Goal: Task Accomplishment & Management: Manage account settings

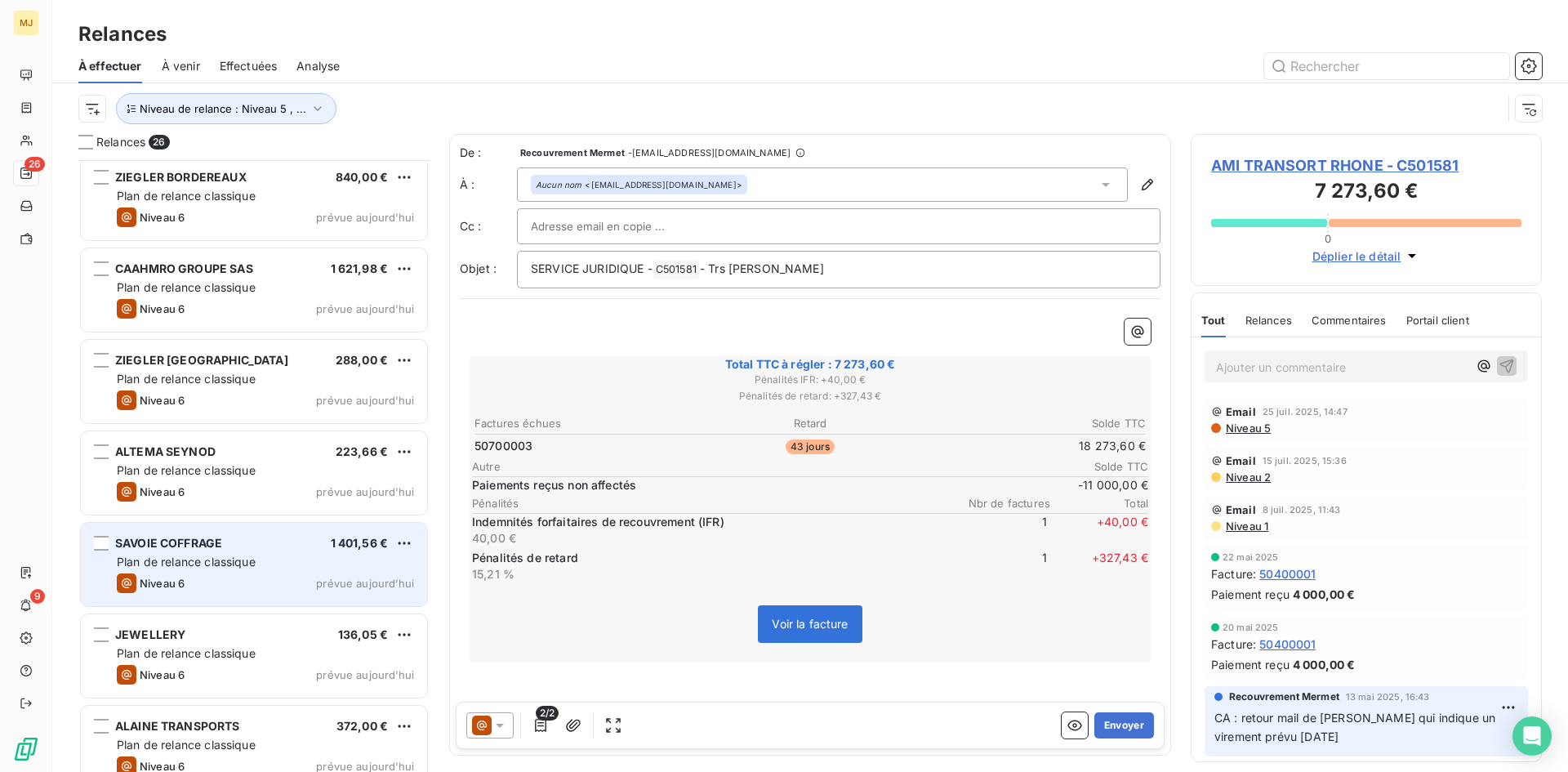
scroll to position [1767, 0]
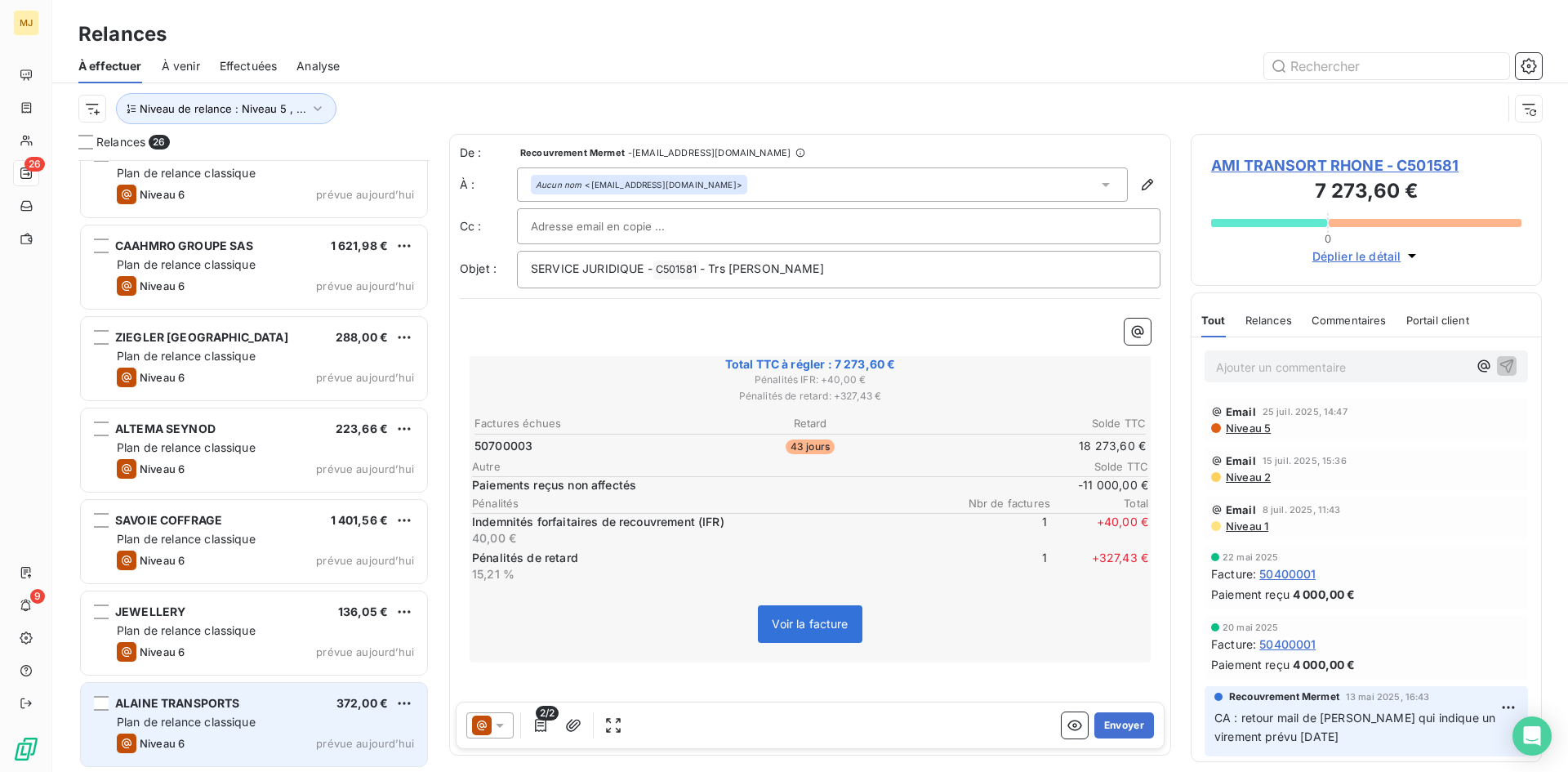
click at [258, 741] on div "Niveau 6 prévue [DATE]" at bounding box center [265, 743] width 297 height 19
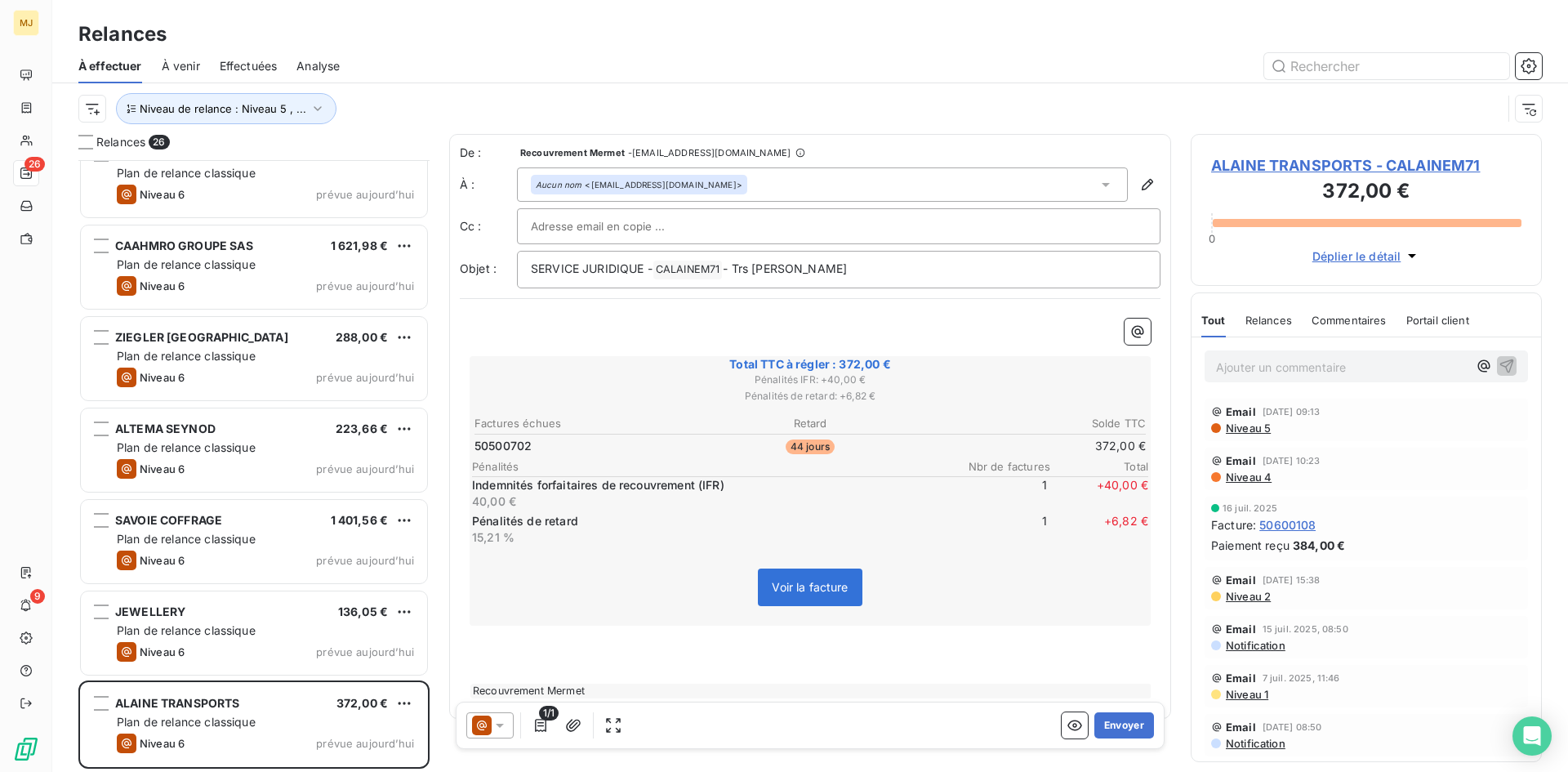
click at [1224, 372] on p "Ajouter un commentaire ﻿" at bounding box center [1341, 366] width 252 height 20
click at [1225, 366] on p "Ajouter un commentaire ﻿" at bounding box center [1341, 366] width 252 height 20
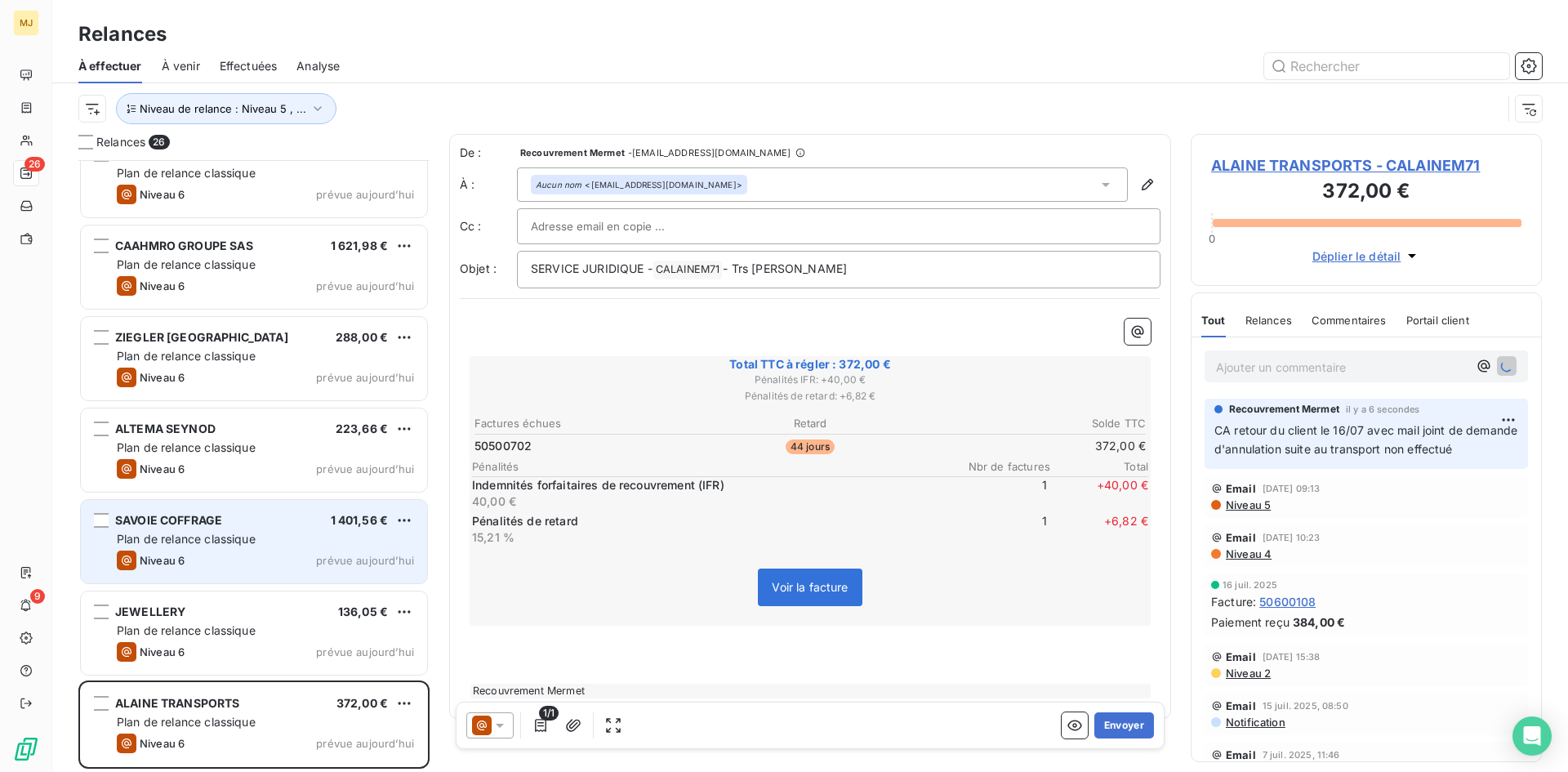
click at [261, 522] on div "SAVOIE COFFRAGE 1 401,56 €" at bounding box center [265, 519] width 297 height 15
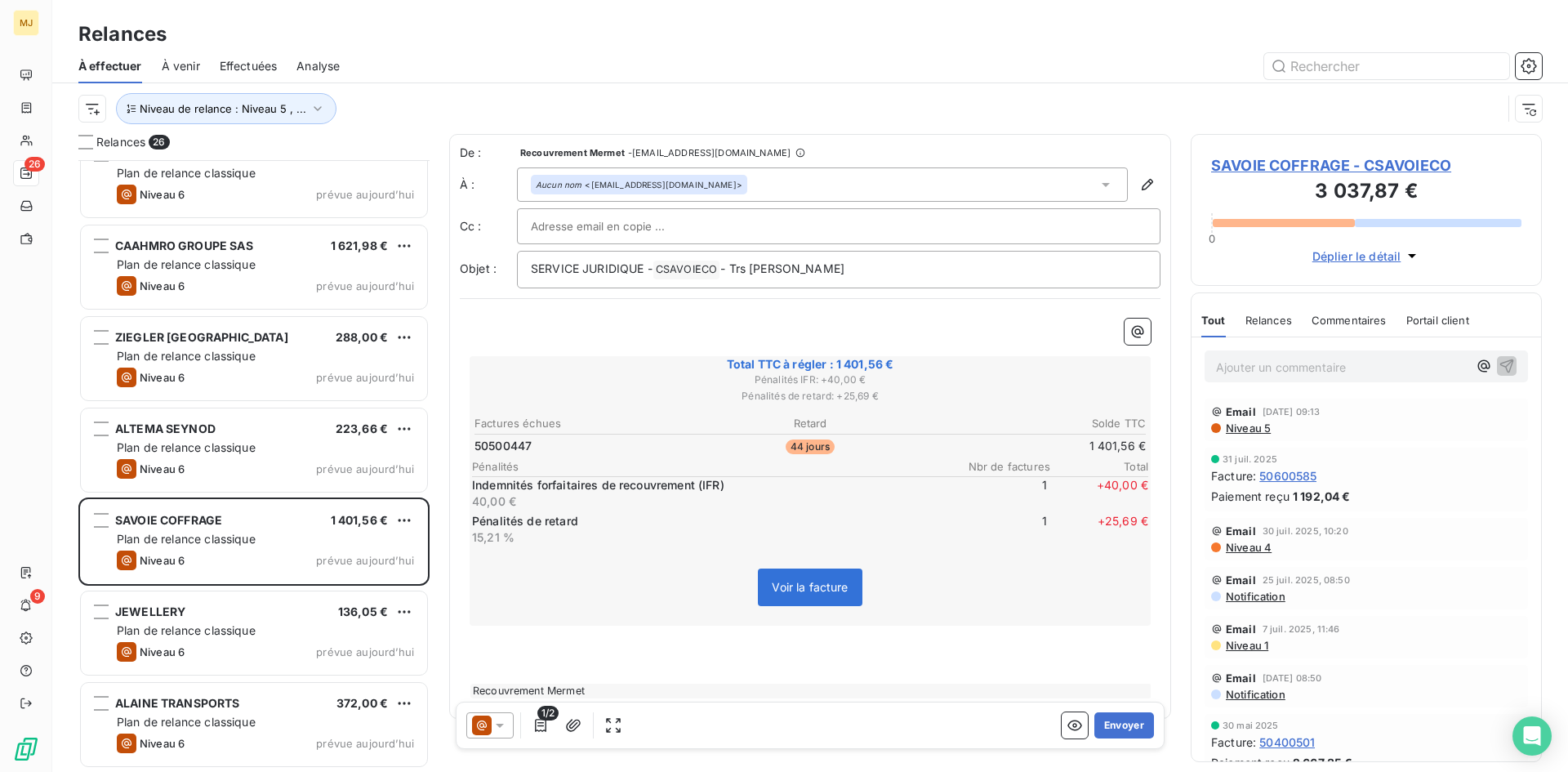
click at [1276, 336] on div "Relances" at bounding box center [1269, 320] width 46 height 34
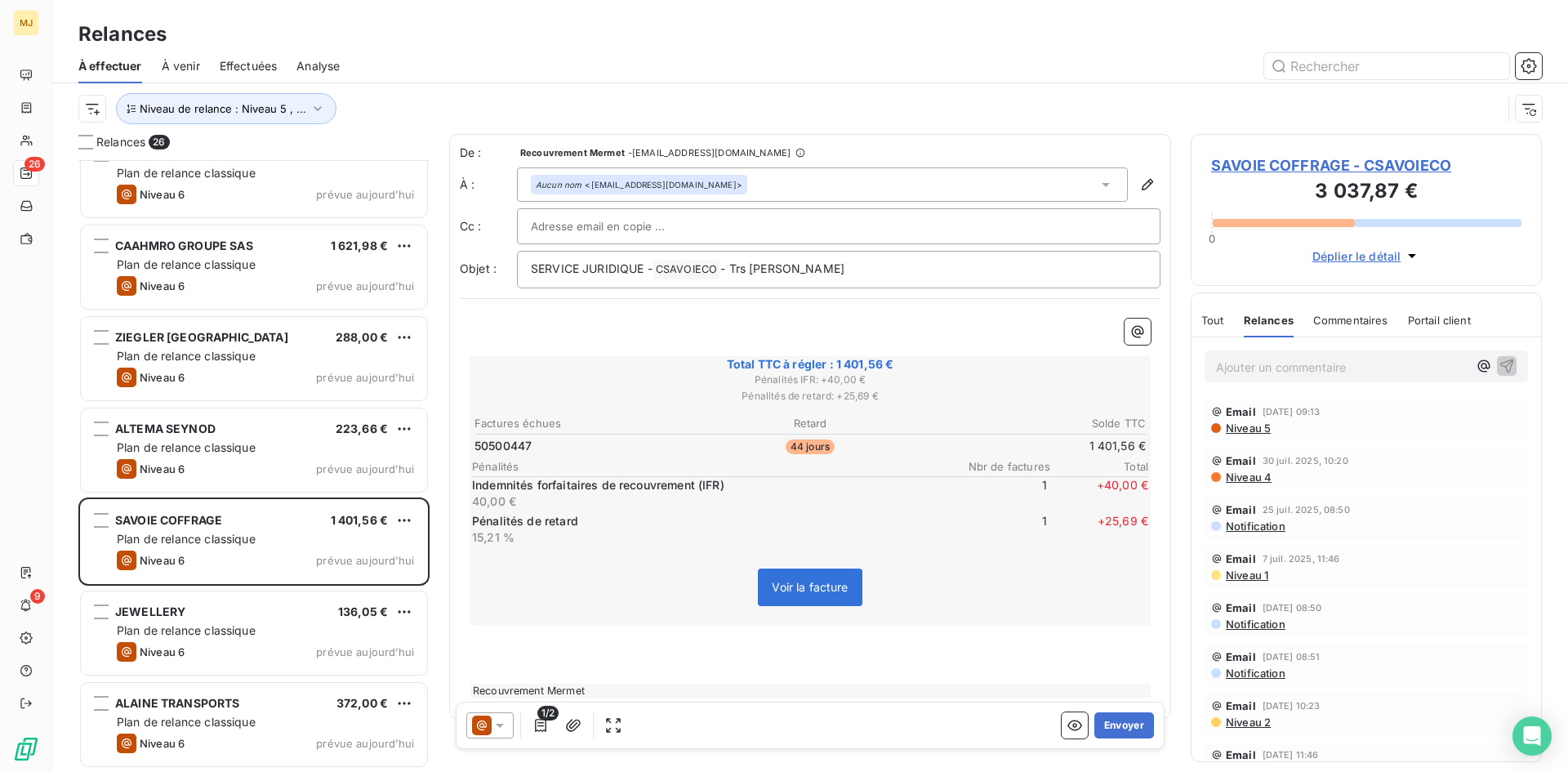
click at [1220, 319] on span "Tout" at bounding box center [1213, 320] width 23 height 13
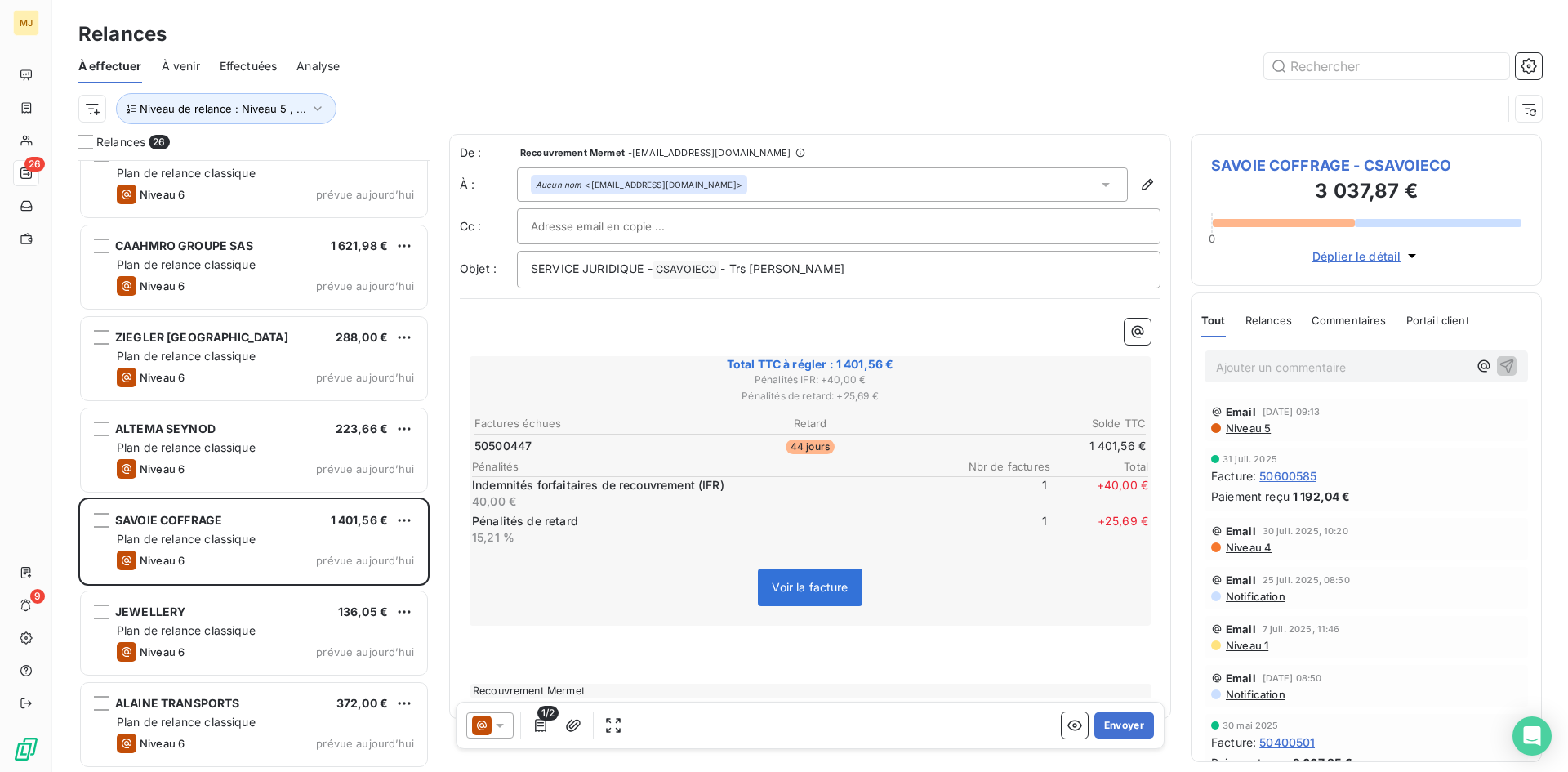
click at [1262, 318] on span "Relances" at bounding box center [1269, 320] width 46 height 13
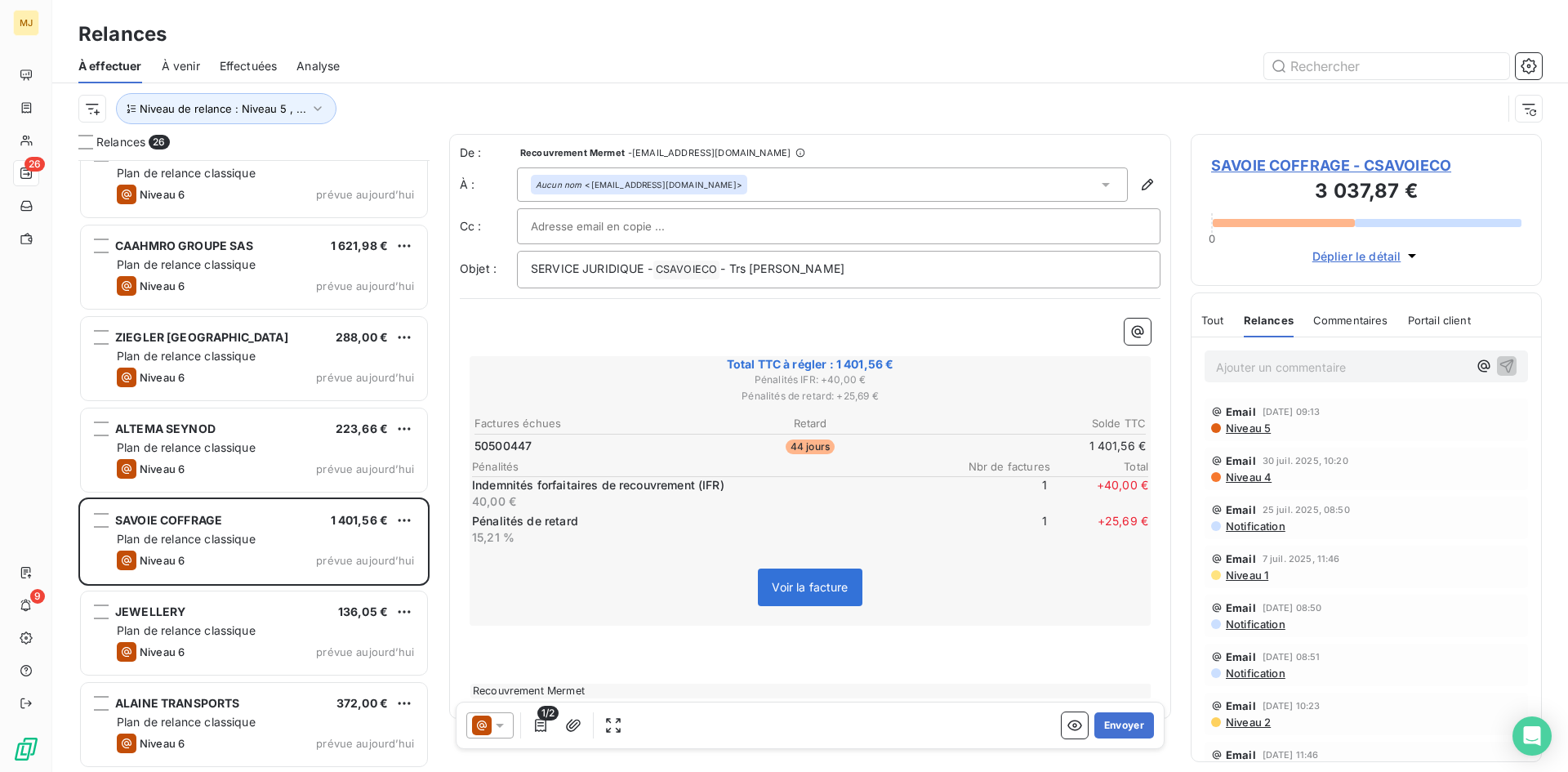
click at [1272, 362] on p "Ajouter un commentaire ﻿" at bounding box center [1341, 366] width 252 height 20
click at [1237, 361] on p "Ajouter un commentaire ﻿" at bounding box center [1341, 366] width 252 height 20
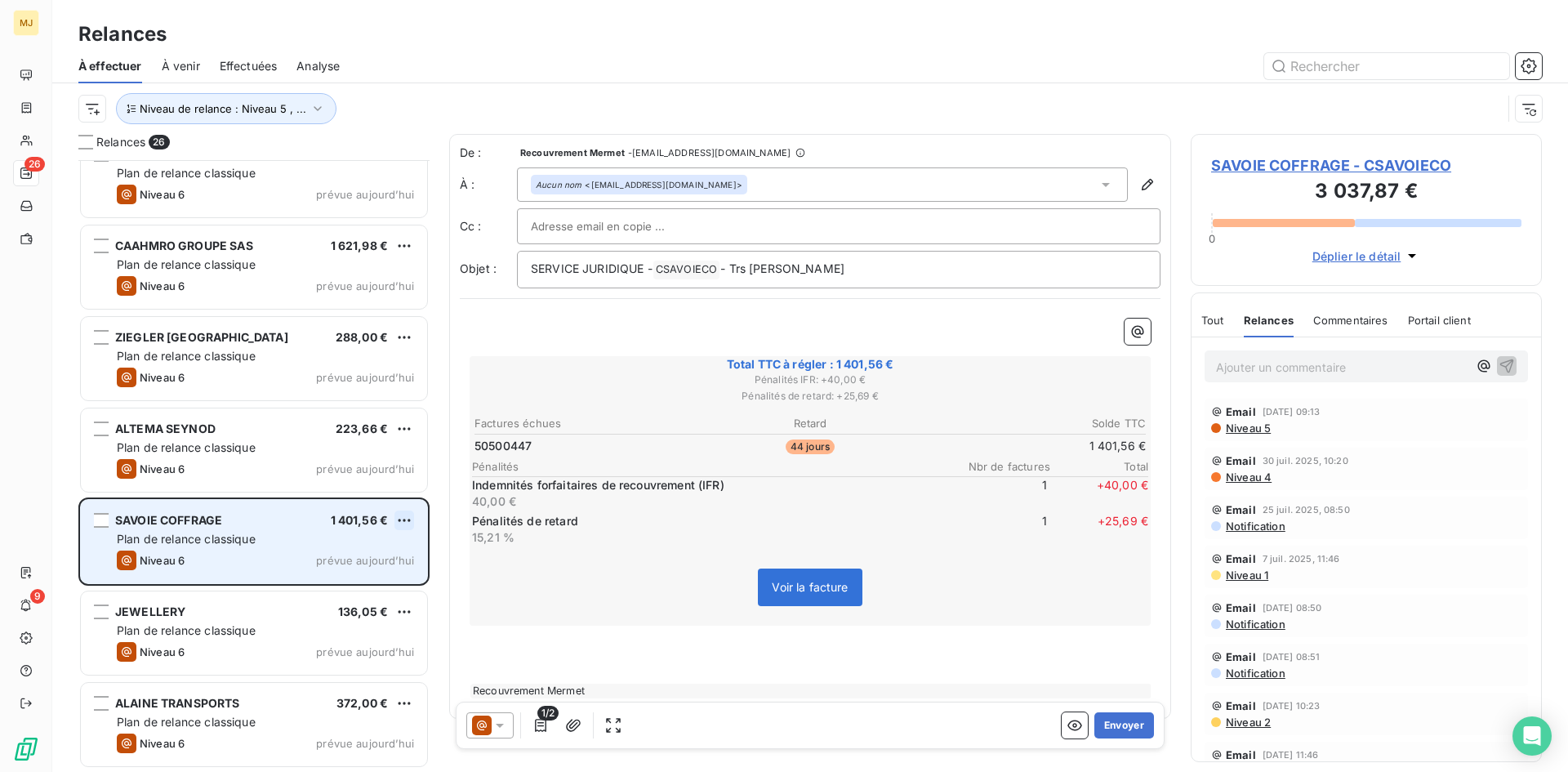
click at [409, 517] on html "MJ 26 9 Relances À effectuer À venir Effectuées Analyse Niveau de relance : Niv…" at bounding box center [784, 386] width 1568 height 772
click at [382, 549] on div "Replanifier cette action" at bounding box center [333, 552] width 146 height 26
select select "7"
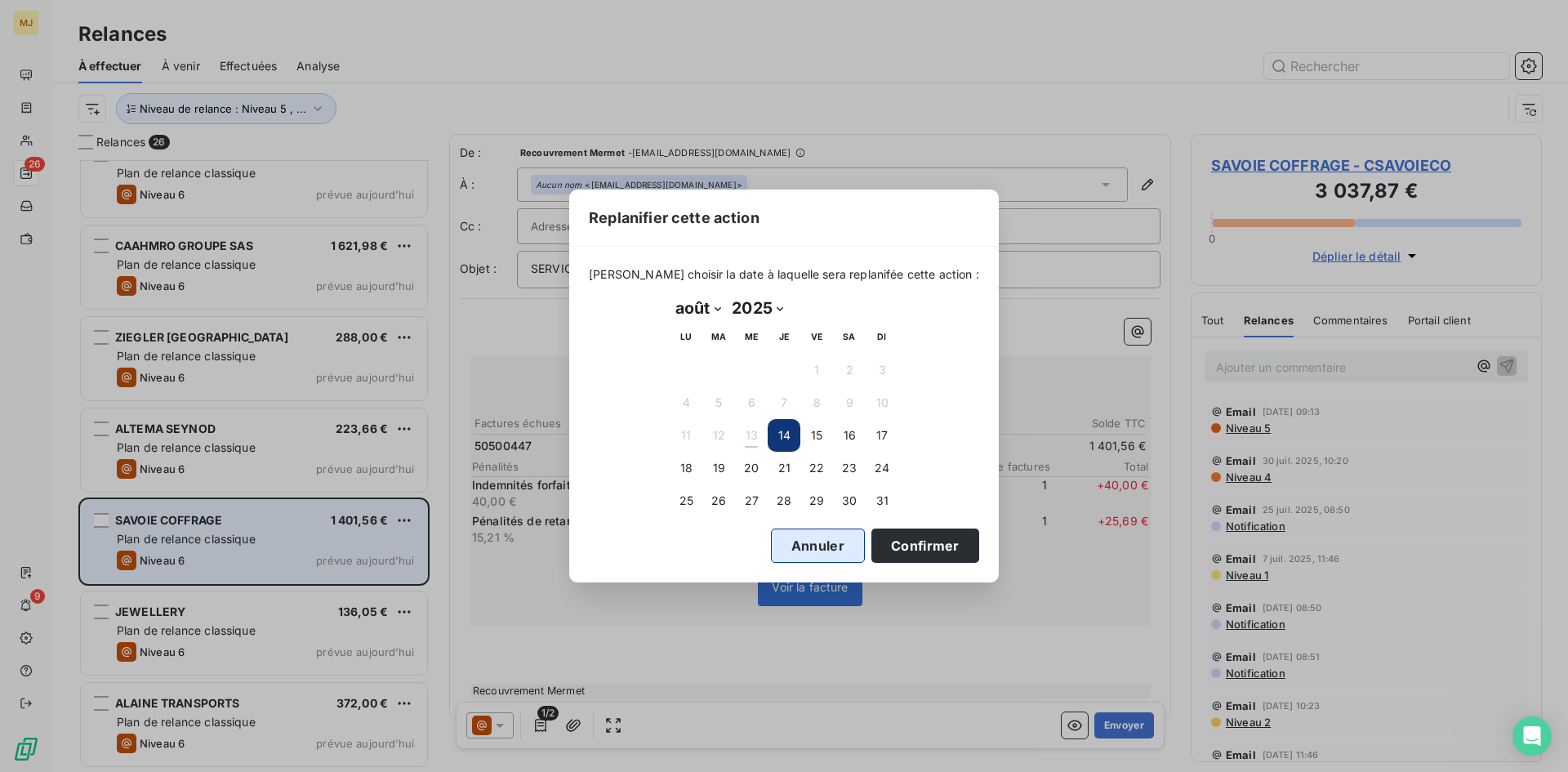
click at [771, 542] on button "Annuler" at bounding box center [817, 544] width 94 height 34
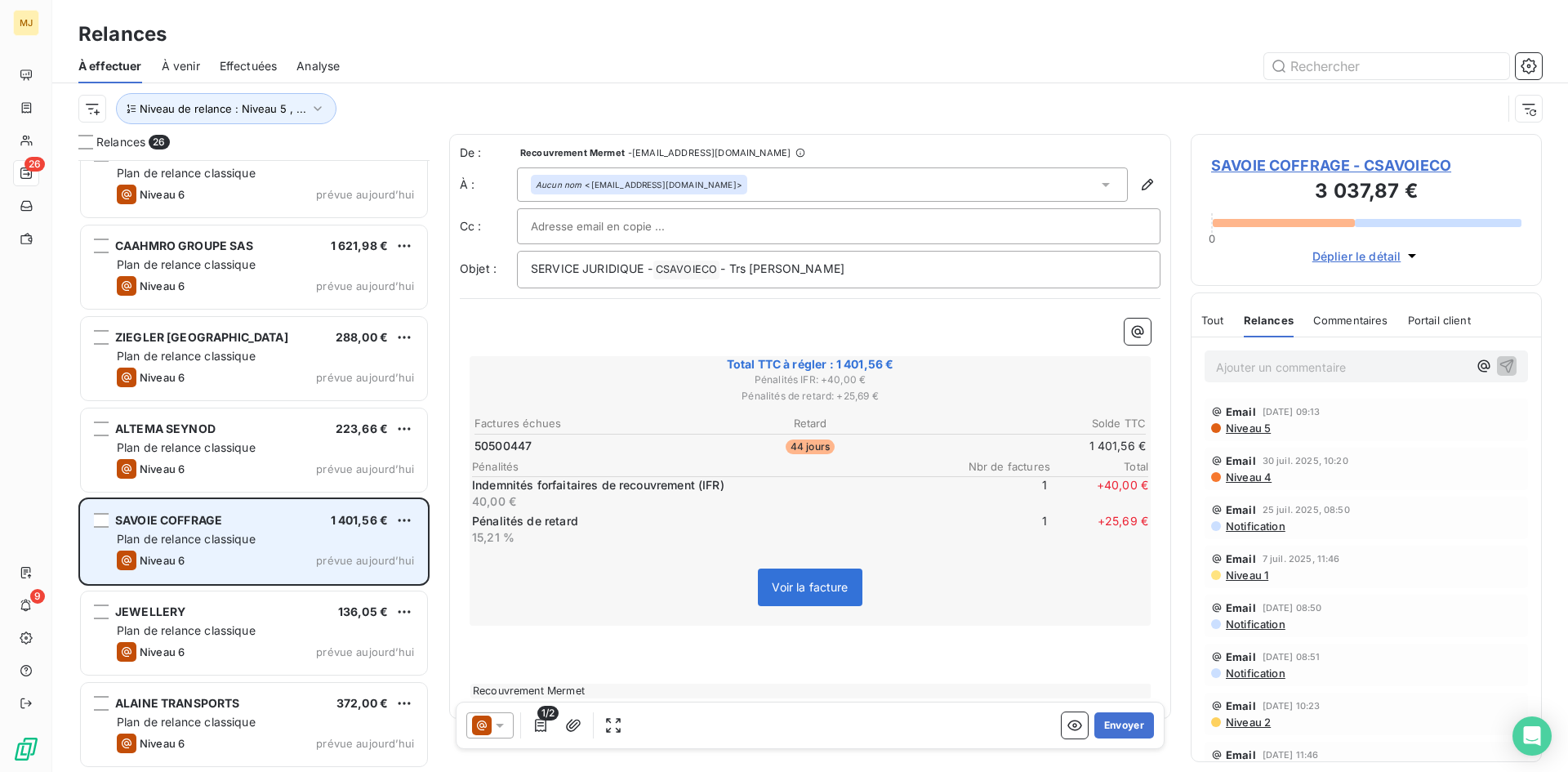
click at [507, 725] on div at bounding box center [489, 725] width 47 height 26
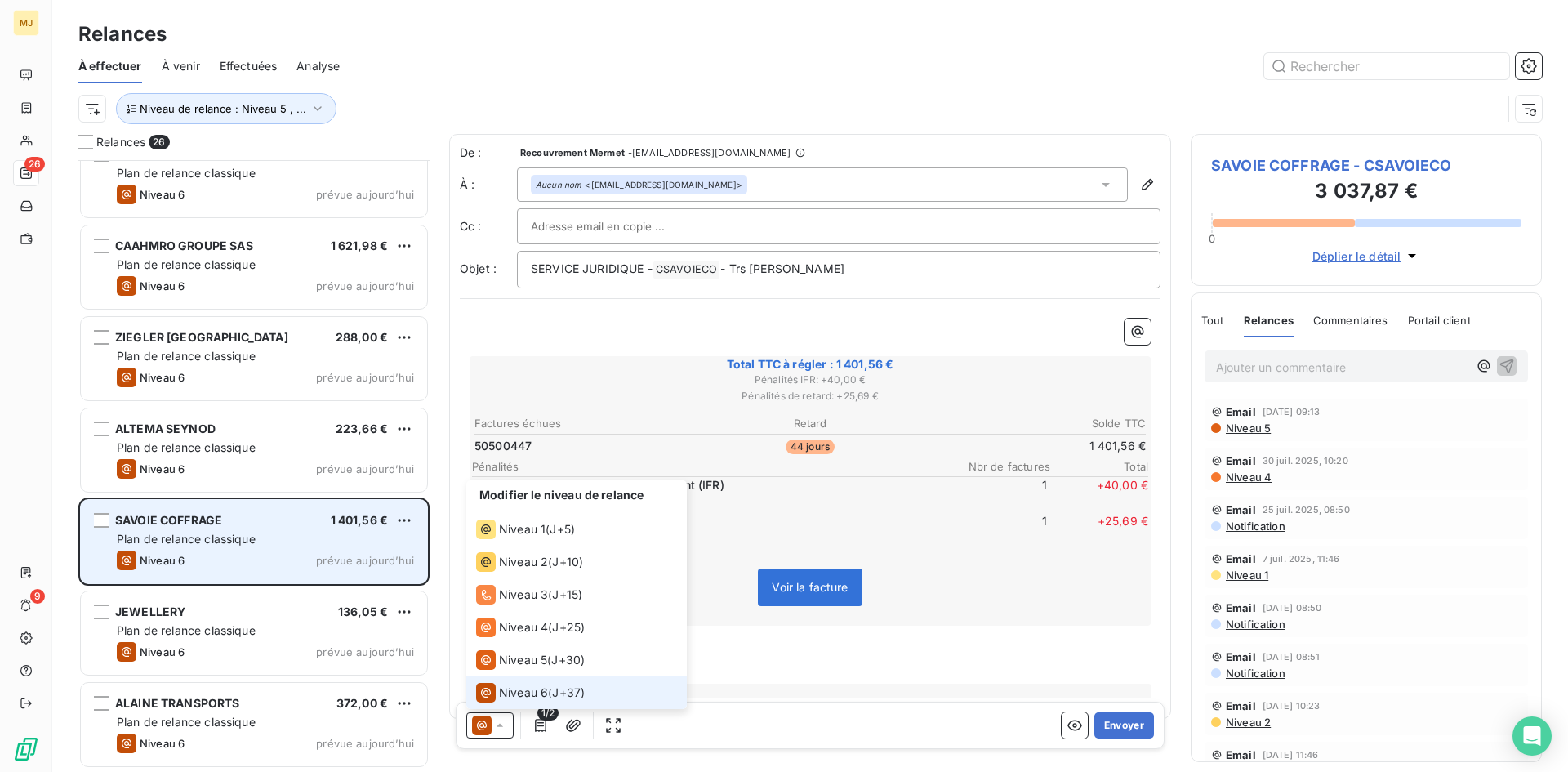
click at [614, 691] on li "Niveau 6 ( J+37 )" at bounding box center [576, 693] width 221 height 33
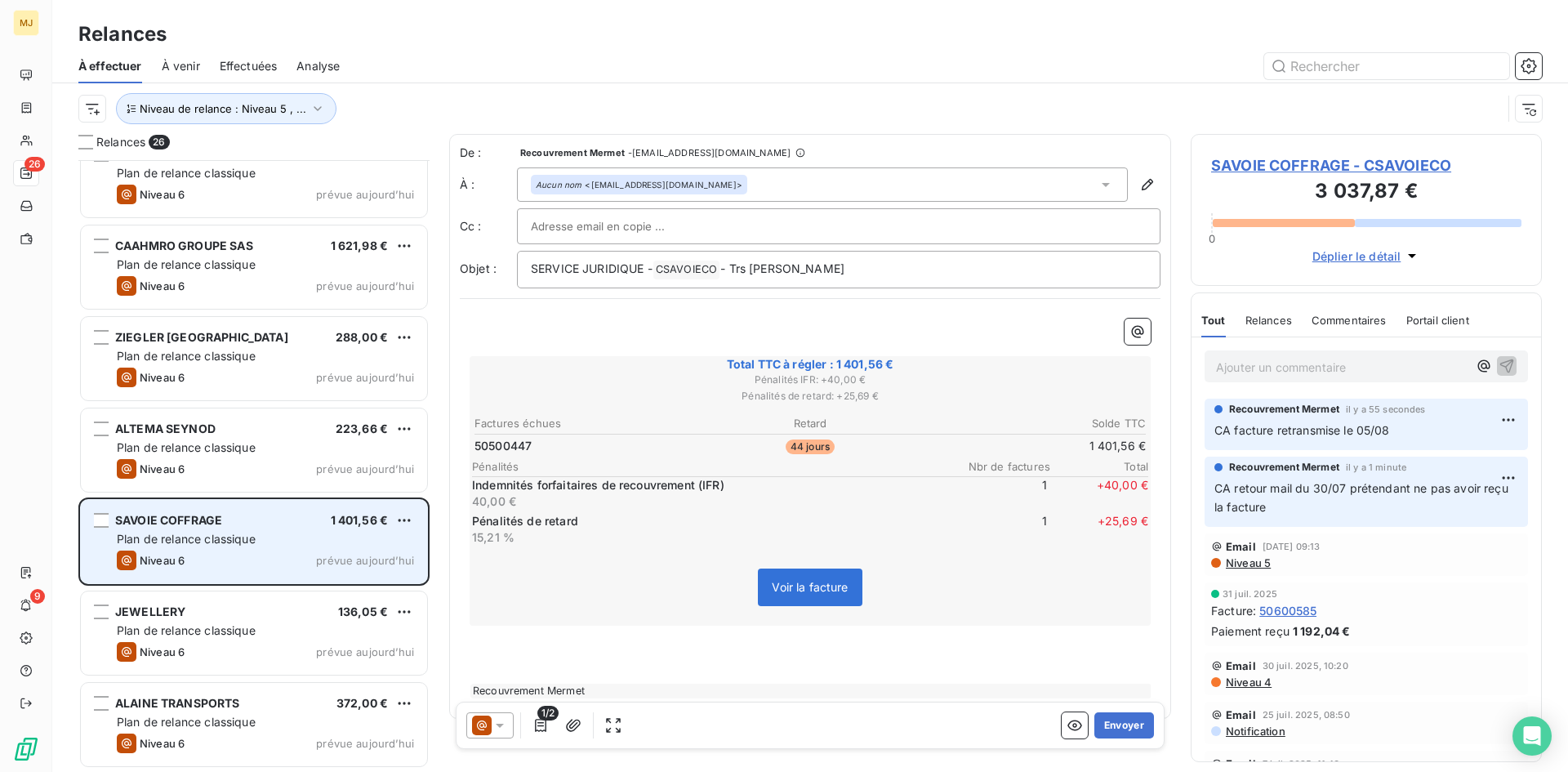
click at [504, 726] on icon at bounding box center [500, 725] width 16 height 16
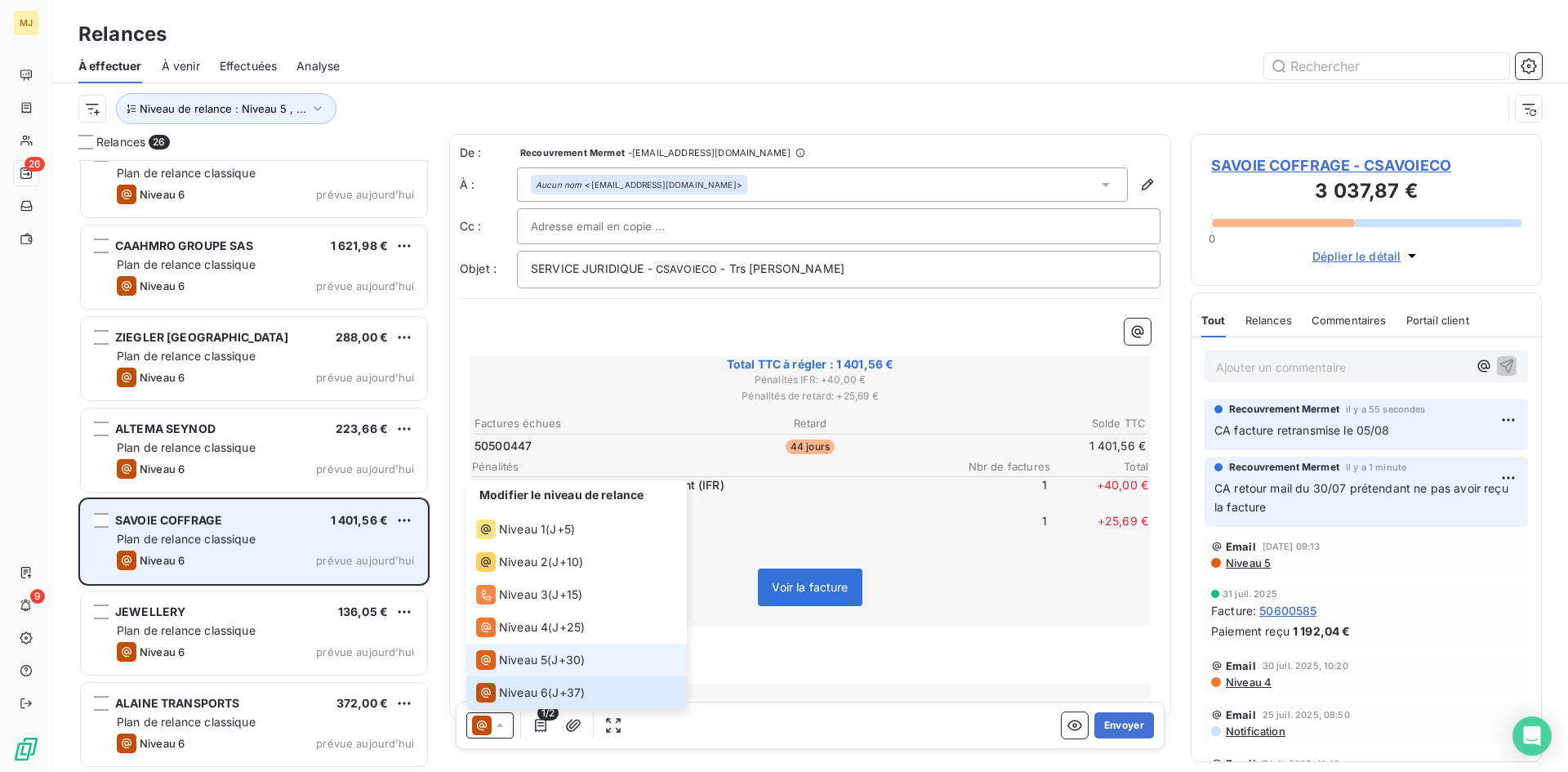
click at [565, 664] on span "J+30 )" at bounding box center [568, 660] width 34 height 16
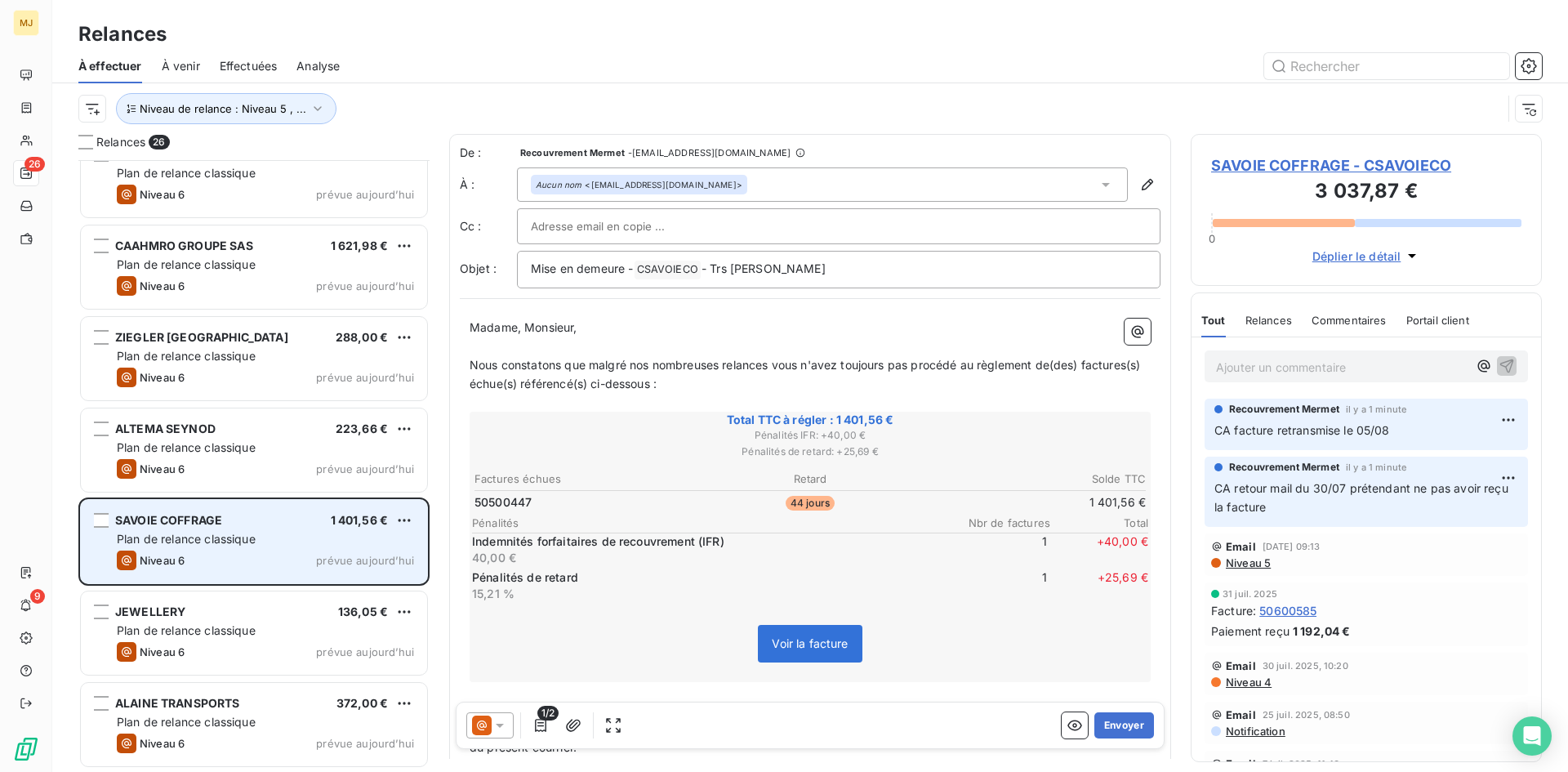
click at [512, 726] on div at bounding box center [489, 725] width 47 height 26
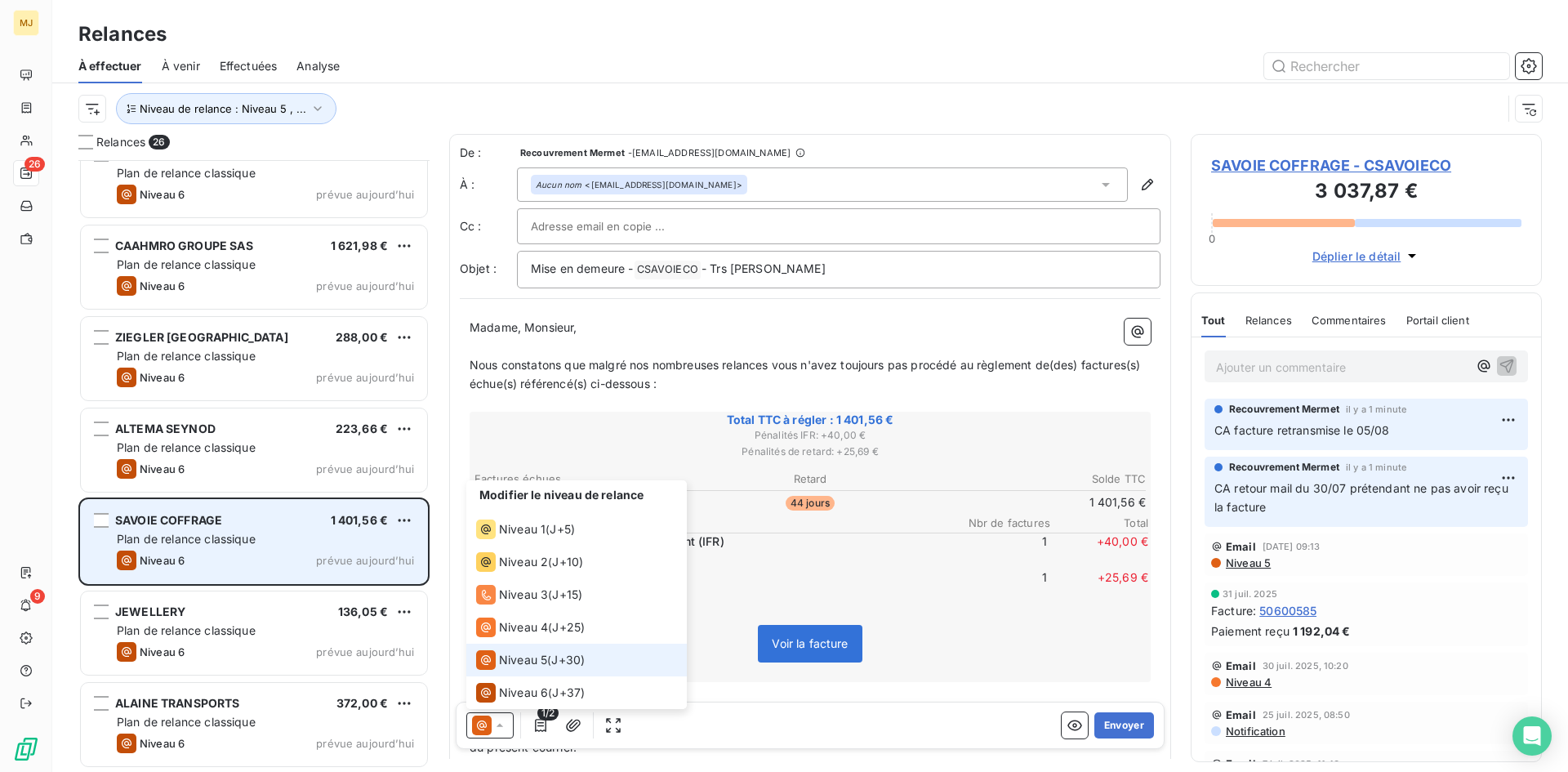
click at [507, 724] on icon at bounding box center [500, 725] width 16 height 16
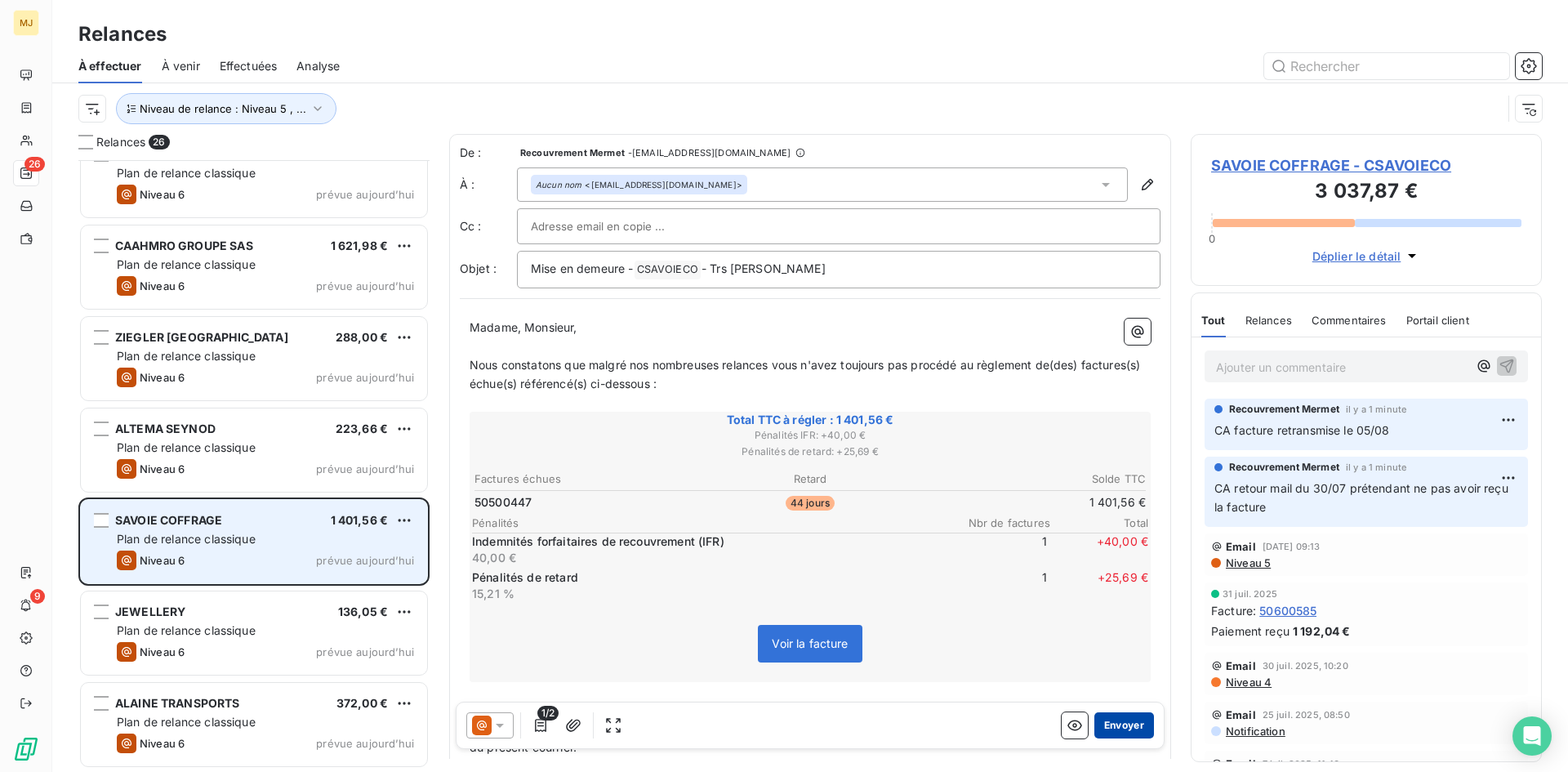
click at [1123, 720] on button "Envoyer" at bounding box center [1124, 725] width 60 height 26
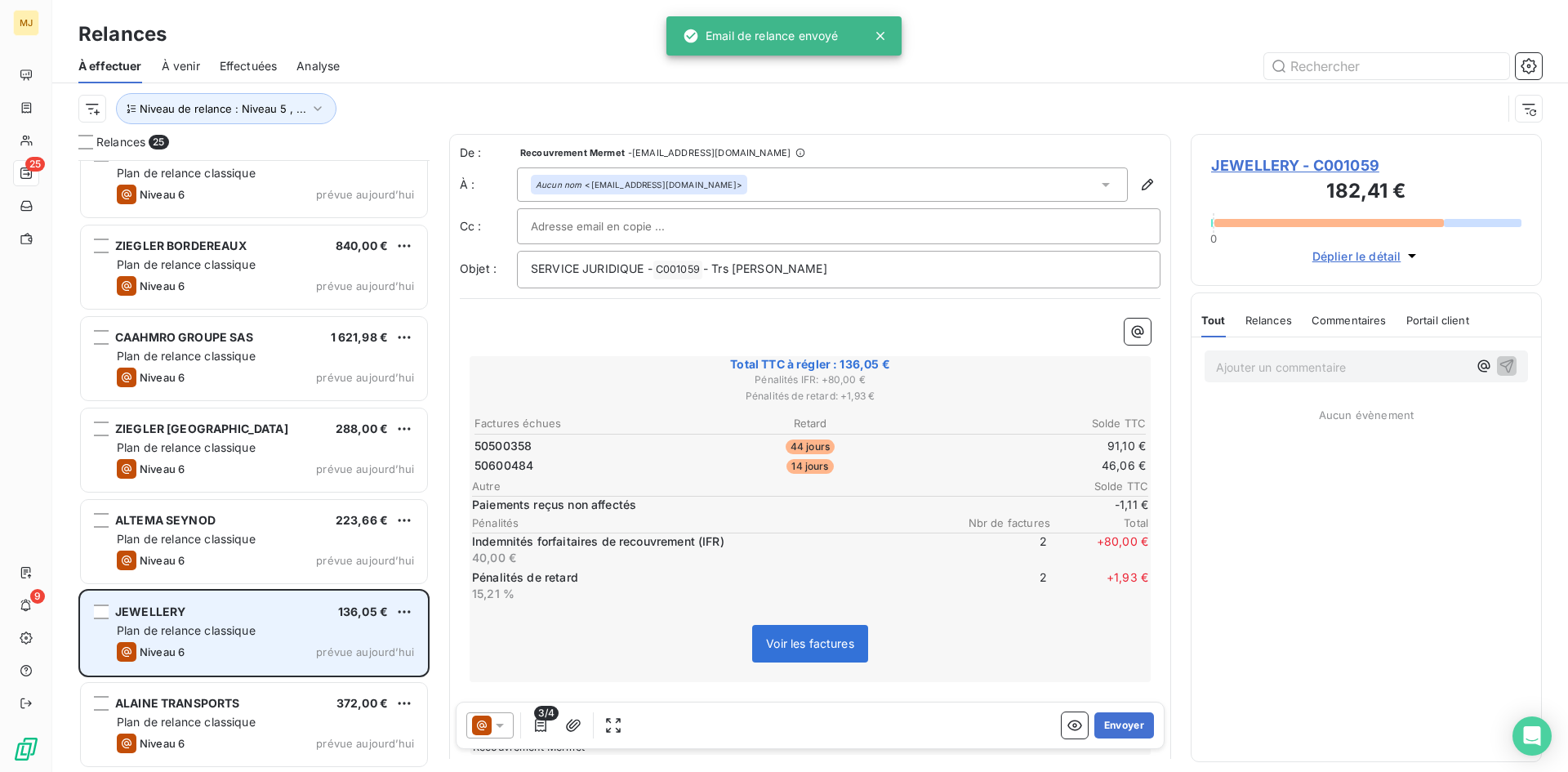
scroll to position [1675, 0]
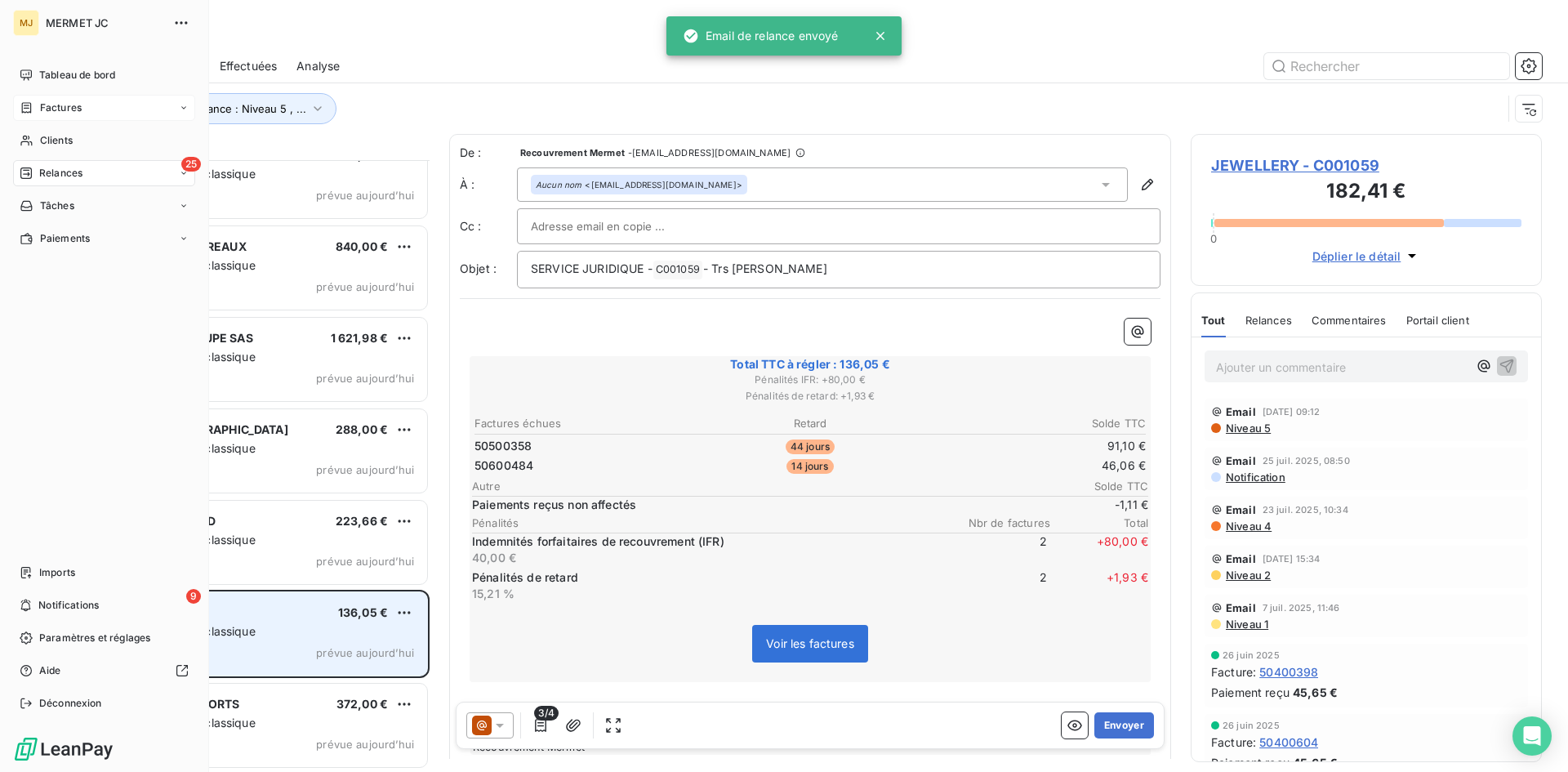
click at [63, 112] on span "Factures" at bounding box center [60, 108] width 42 height 15
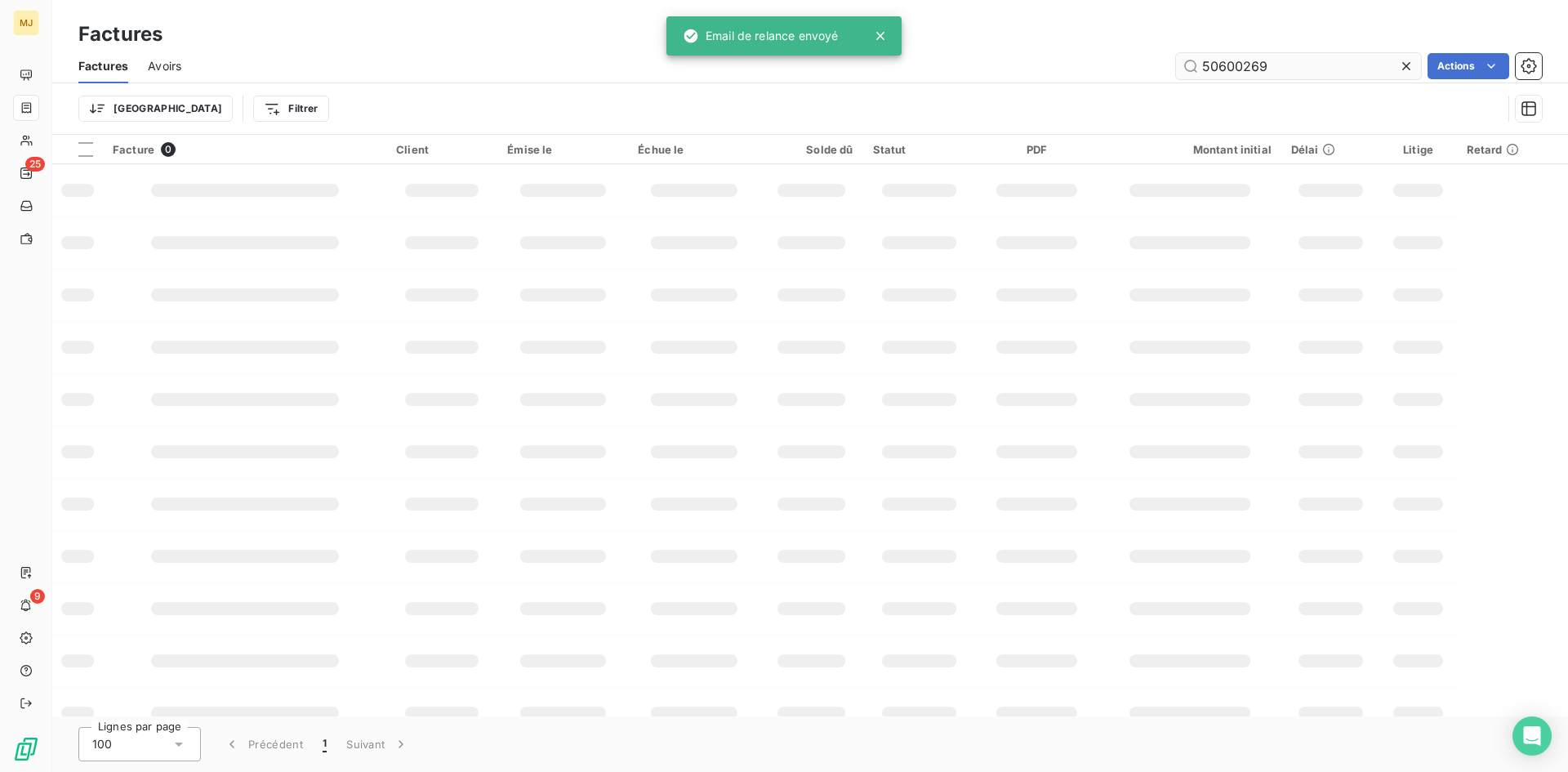
click at [1363, 58] on input "50600269" at bounding box center [1298, 66] width 245 height 26
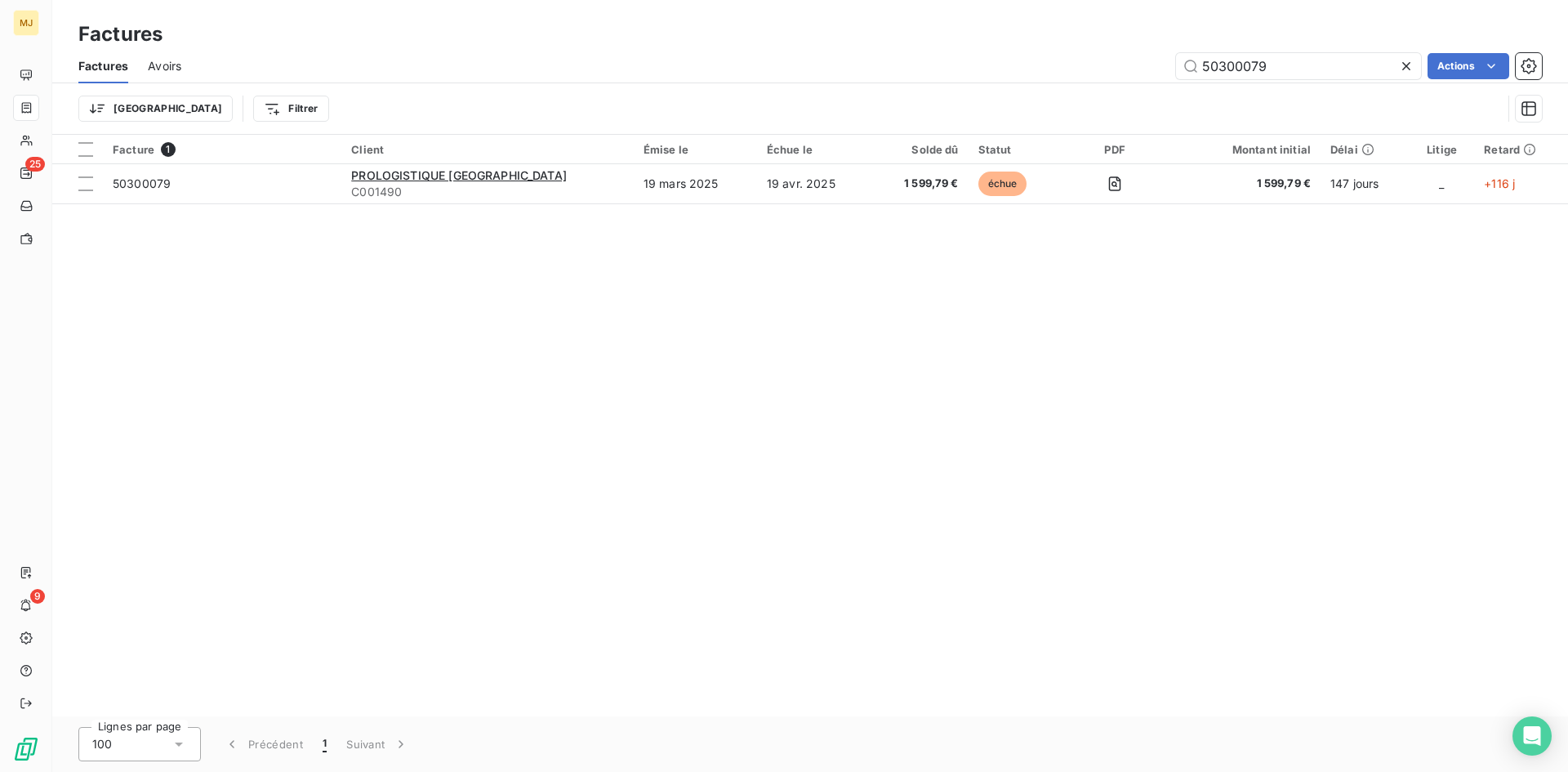
type input "50300079"
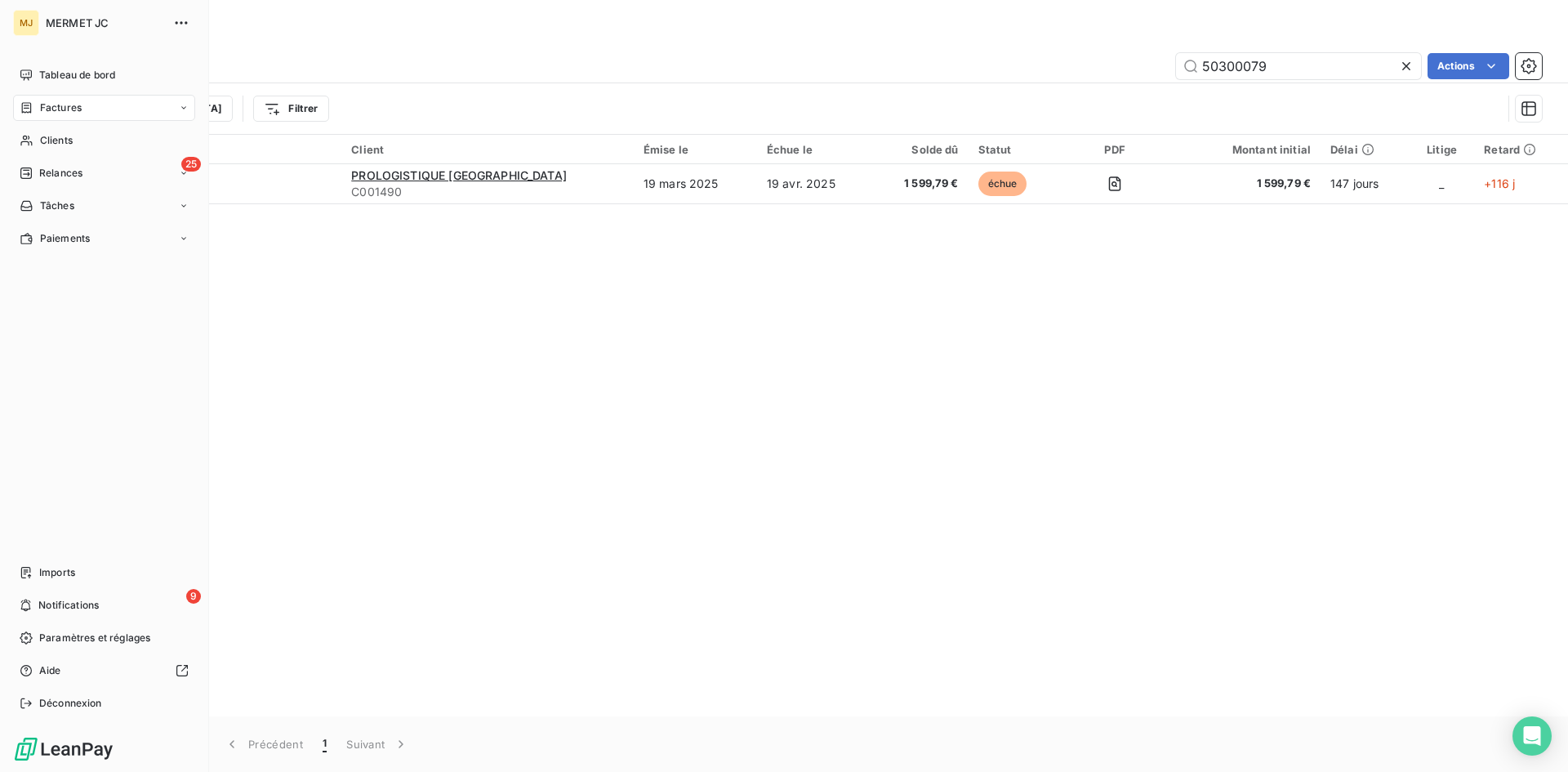
click at [86, 108] on div "Factures" at bounding box center [104, 108] width 182 height 26
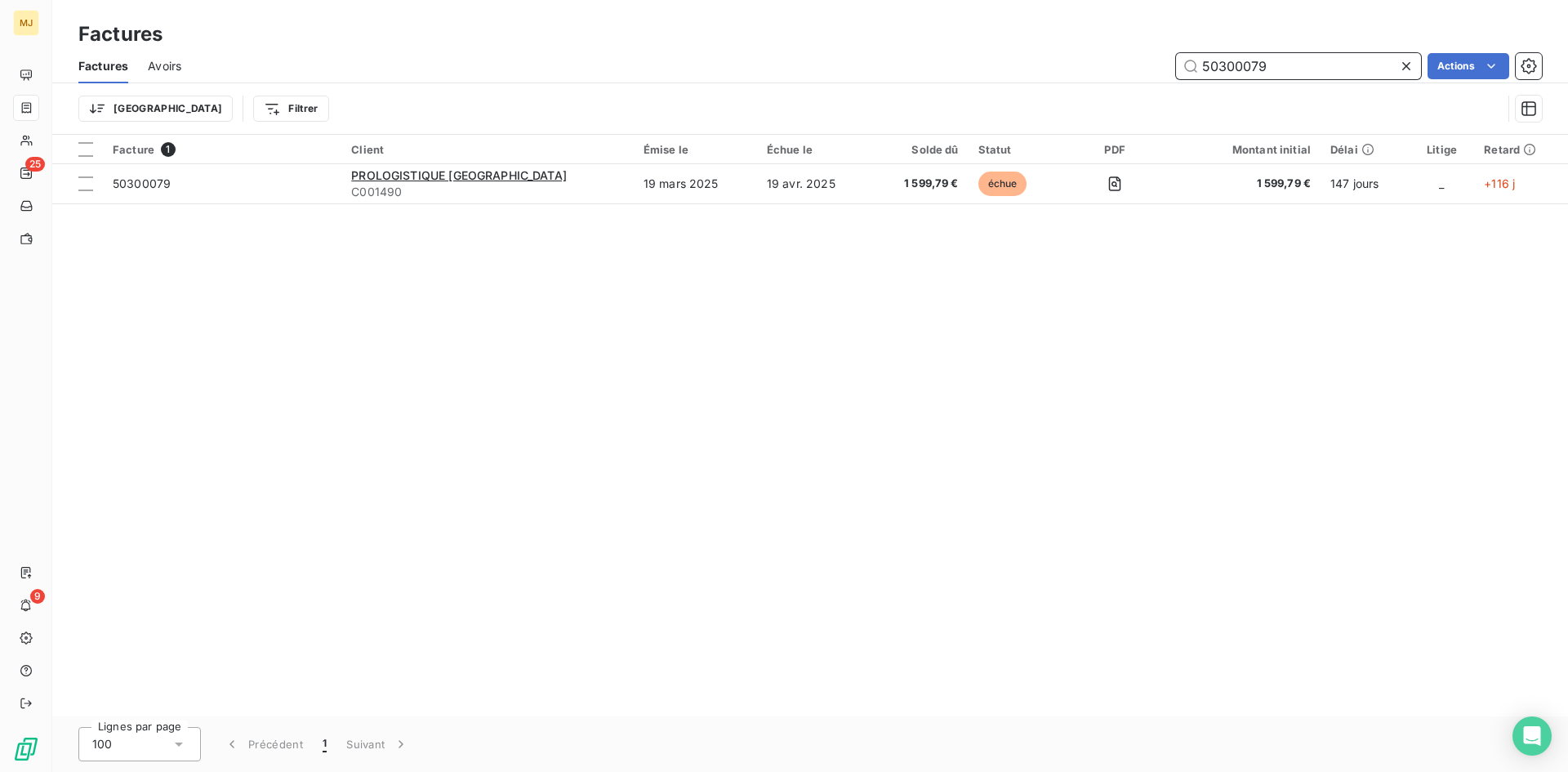
click at [1331, 62] on input "50300079" at bounding box center [1298, 66] width 245 height 26
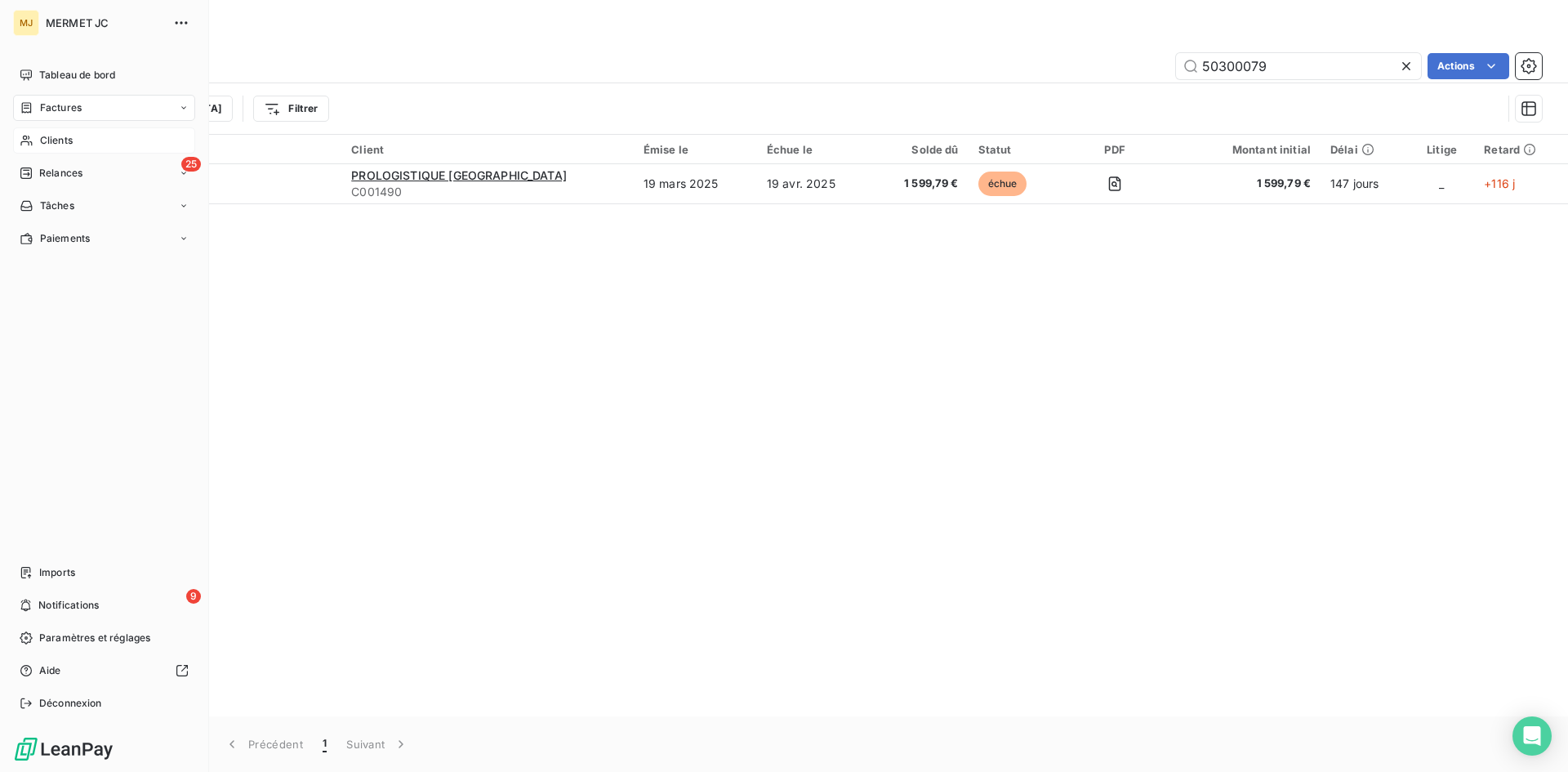
click at [46, 139] on span "Clients" at bounding box center [56, 139] width 33 height 15
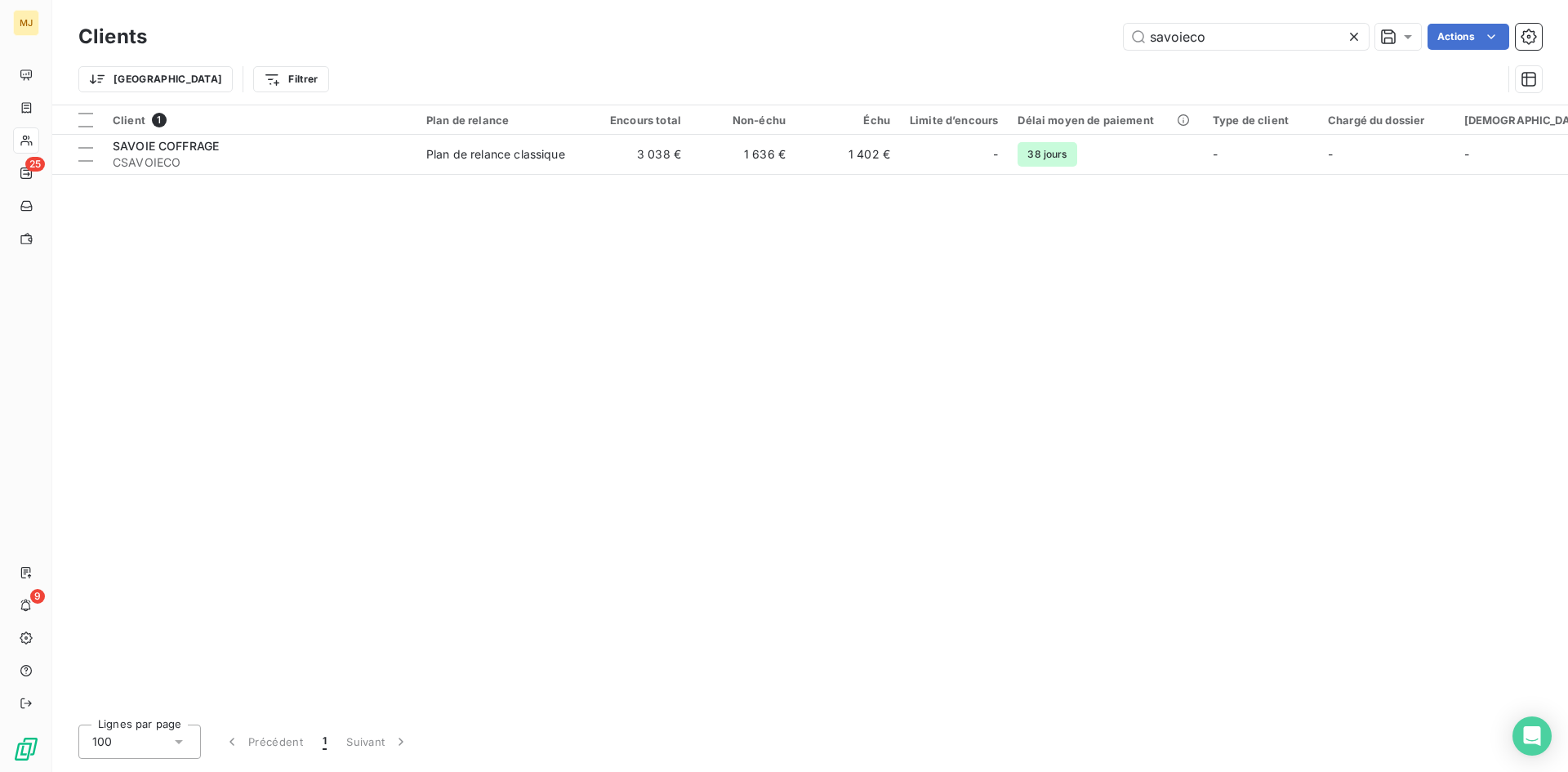
drag, startPoint x: 1245, startPoint y: 37, endPoint x: 92, endPoint y: -33, distance: 1155.1
click at [92, 0] on html "MJ 25 9 Clients savoieco Actions Trier Filtrer Client 1 Plan de relance Encours…" at bounding box center [784, 386] width 1568 height 772
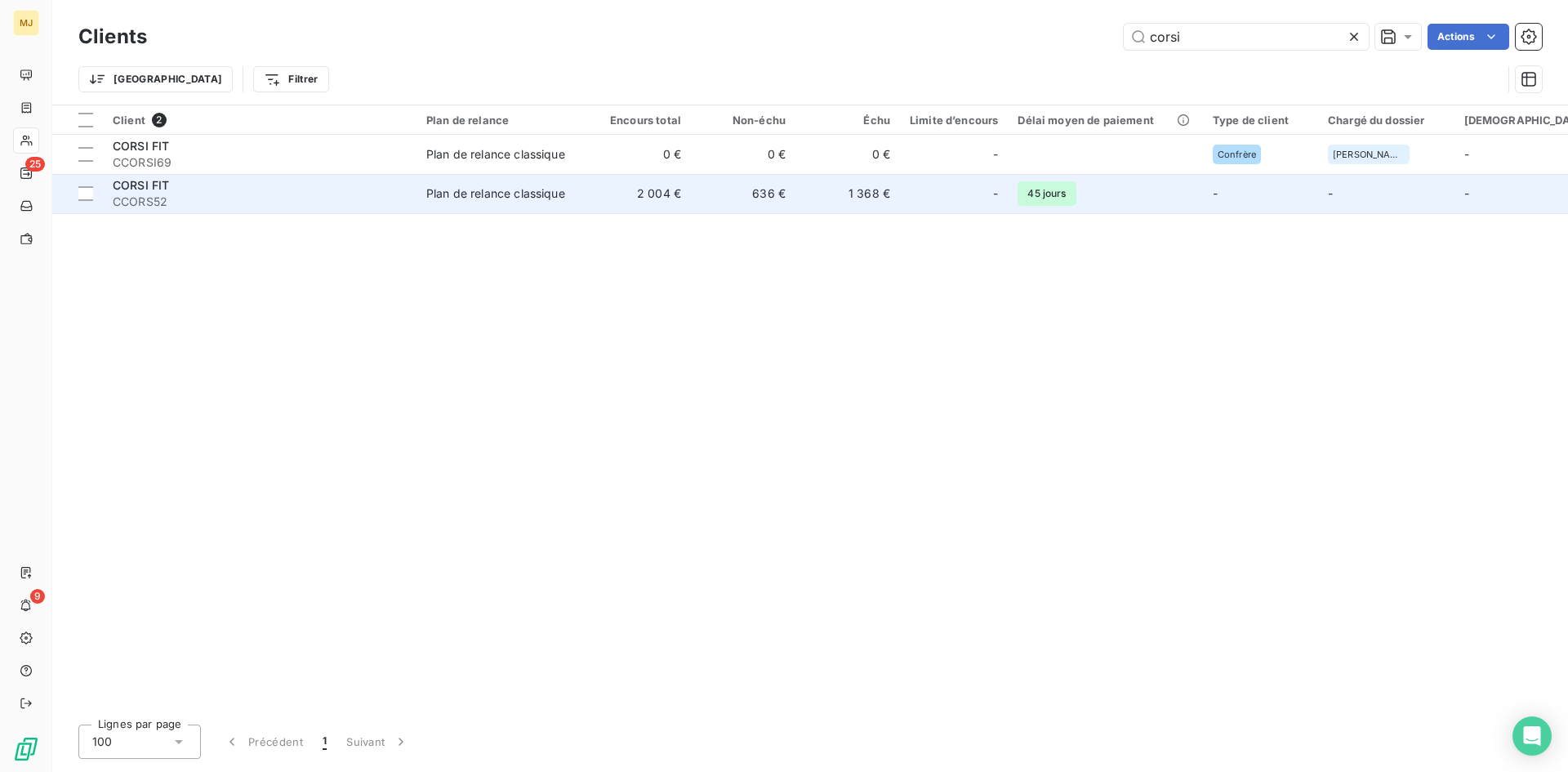
type input "corsi"
click at [159, 201] on span "CCORS52" at bounding box center [260, 201] width 294 height 16
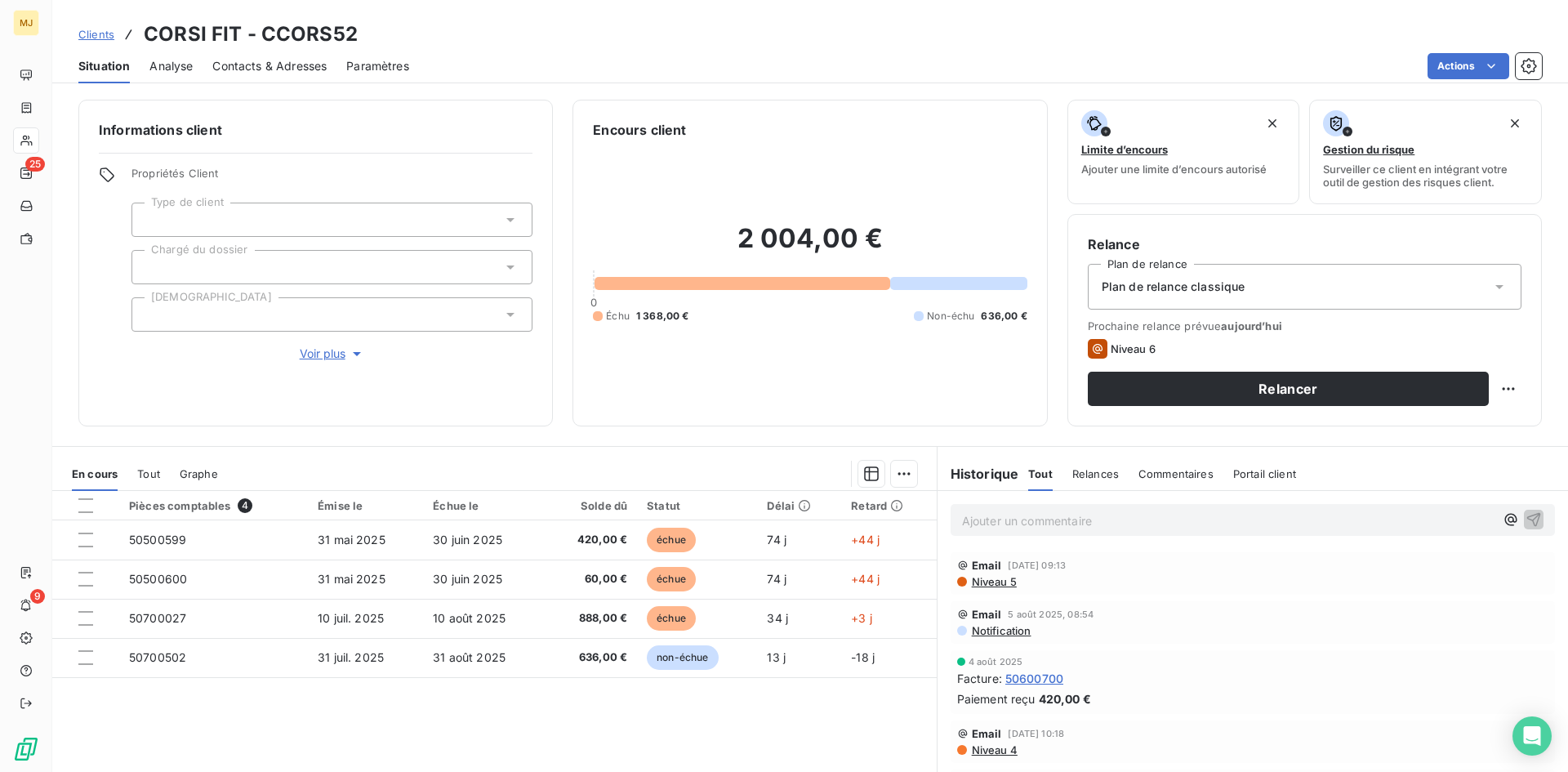
click at [1080, 472] on span "Relances" at bounding box center [1095, 473] width 46 height 13
click at [1070, 512] on p "Ajouter un commentaire ﻿" at bounding box center [1228, 520] width 533 height 20
click at [1141, 521] on p "CA retour mail du 13/08 :" at bounding box center [1228, 519] width 533 height 18
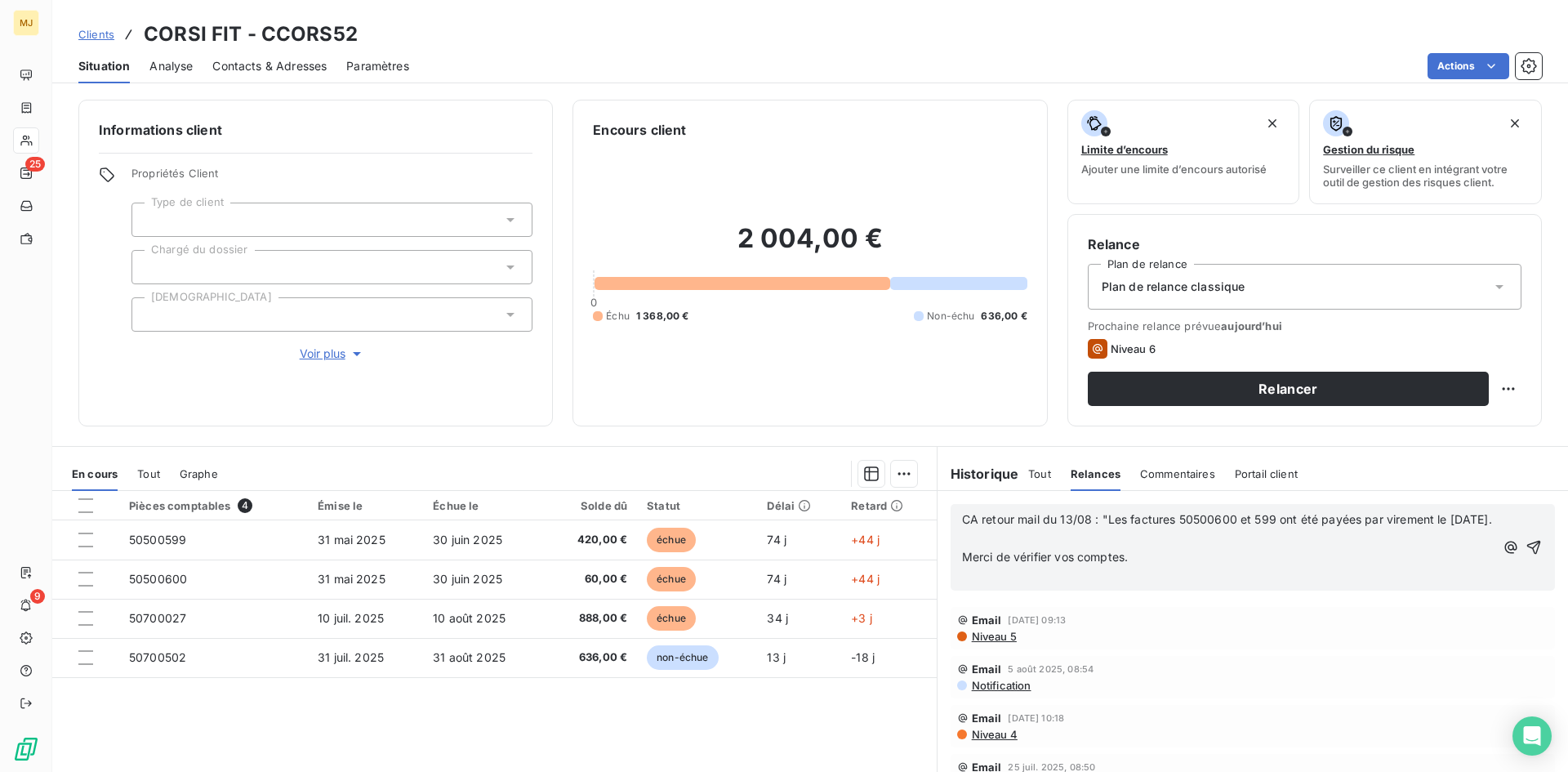
click at [1005, 529] on p "CA retour mail du 13/08 : "Les factures 50500600 et 599 ont été payées par vire…" at bounding box center [1228, 519] width 533 height 18
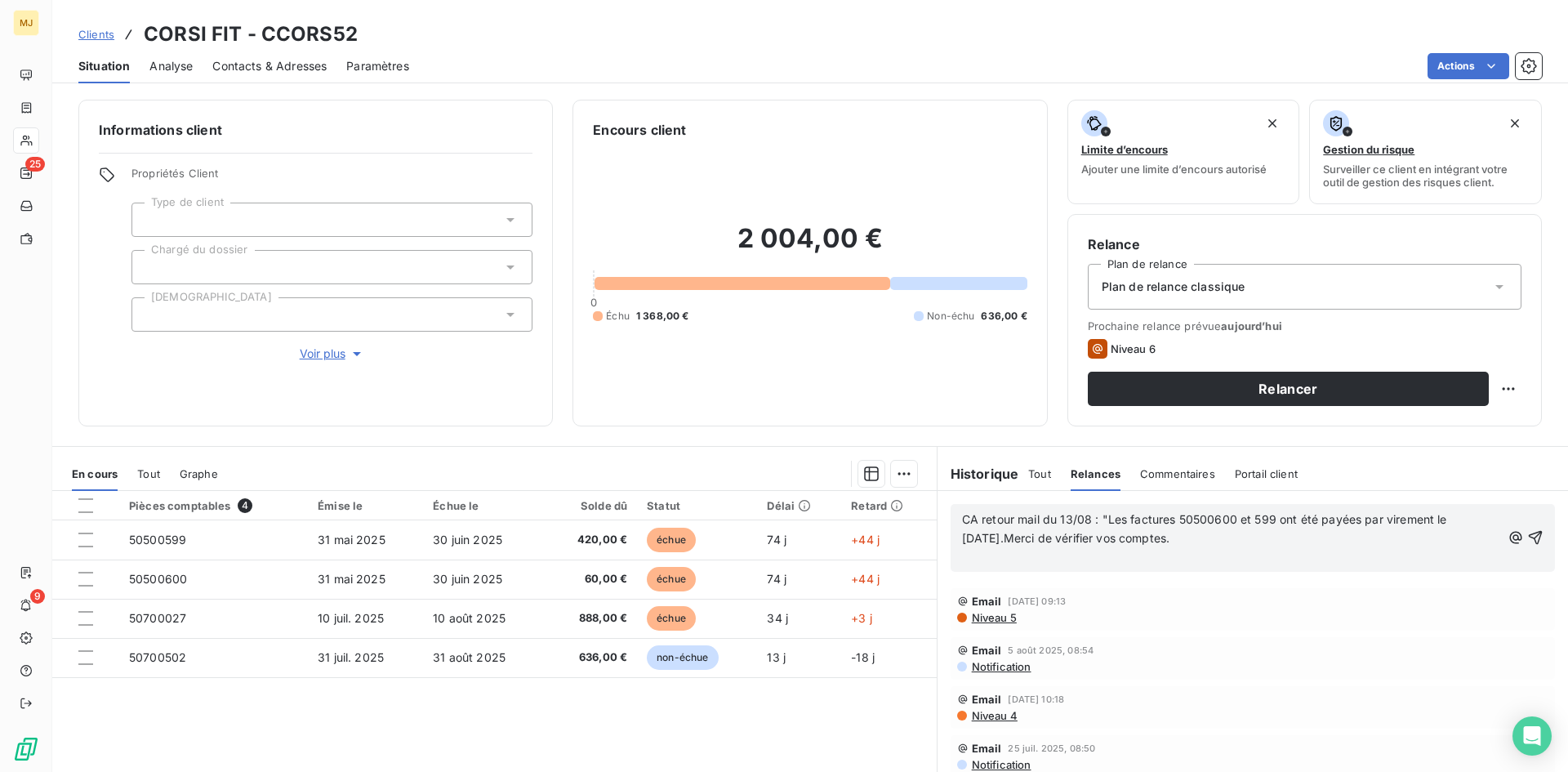
drag, startPoint x: 1201, startPoint y: 540, endPoint x: 1176, endPoint y: 533, distance: 26.0
click at [1175, 534] on p "CA retour mail du 13/08 : "Les factures 50500600 et 599 ont été payées par vire…" at bounding box center [1231, 529] width 538 height 38
click at [1002, 534] on span "CA retour mail du 13/08 : "Les factures 50500600 et 599 ont été payées par vire…" at bounding box center [1206, 529] width 488 height 33
click at [1179, 535] on p "CA retour mail du 13/08 : "Les factures 50500600 et 599 ont été payées par vire…" at bounding box center [1231, 529] width 538 height 38
click at [1060, 519] on span "CA retour mail du 13/08 : "Les factures 50500600 et 599 ont été payées par vire…" at bounding box center [1228, 529] width 534 height 33
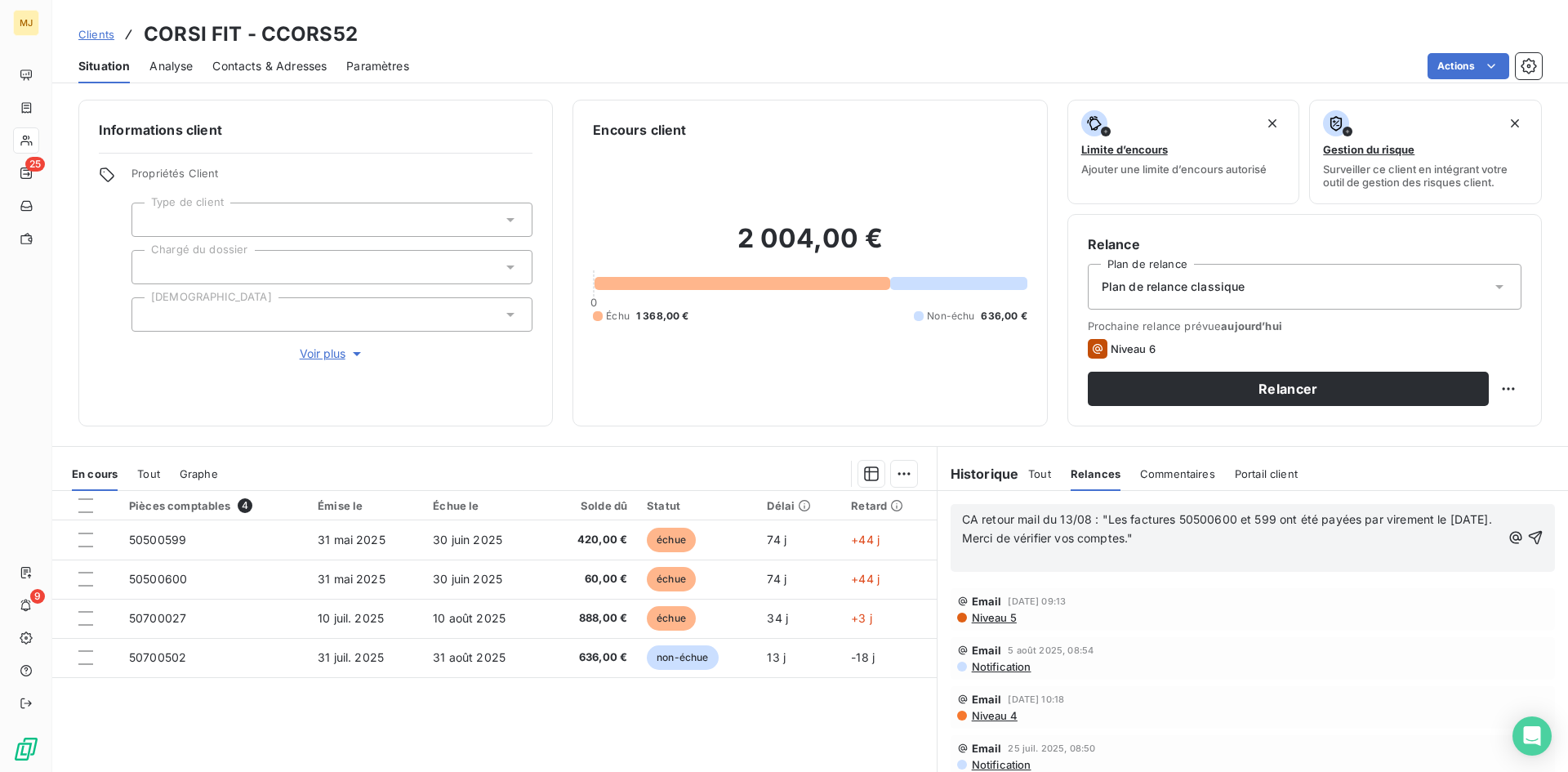
click at [1064, 518] on span "CA retour mail du 13/08 : "Les factures 50500600 et 599 ont été payées par vire…" at bounding box center [1228, 529] width 534 height 33
drag, startPoint x: 1214, startPoint y: 539, endPoint x: 950, endPoint y: 518, distance: 264.8
click at [950, 518] on div "CA retour mail du 06/08 : "Les factures 50500600 et 599 ont été payées par vire…" at bounding box center [1252, 538] width 604 height 68
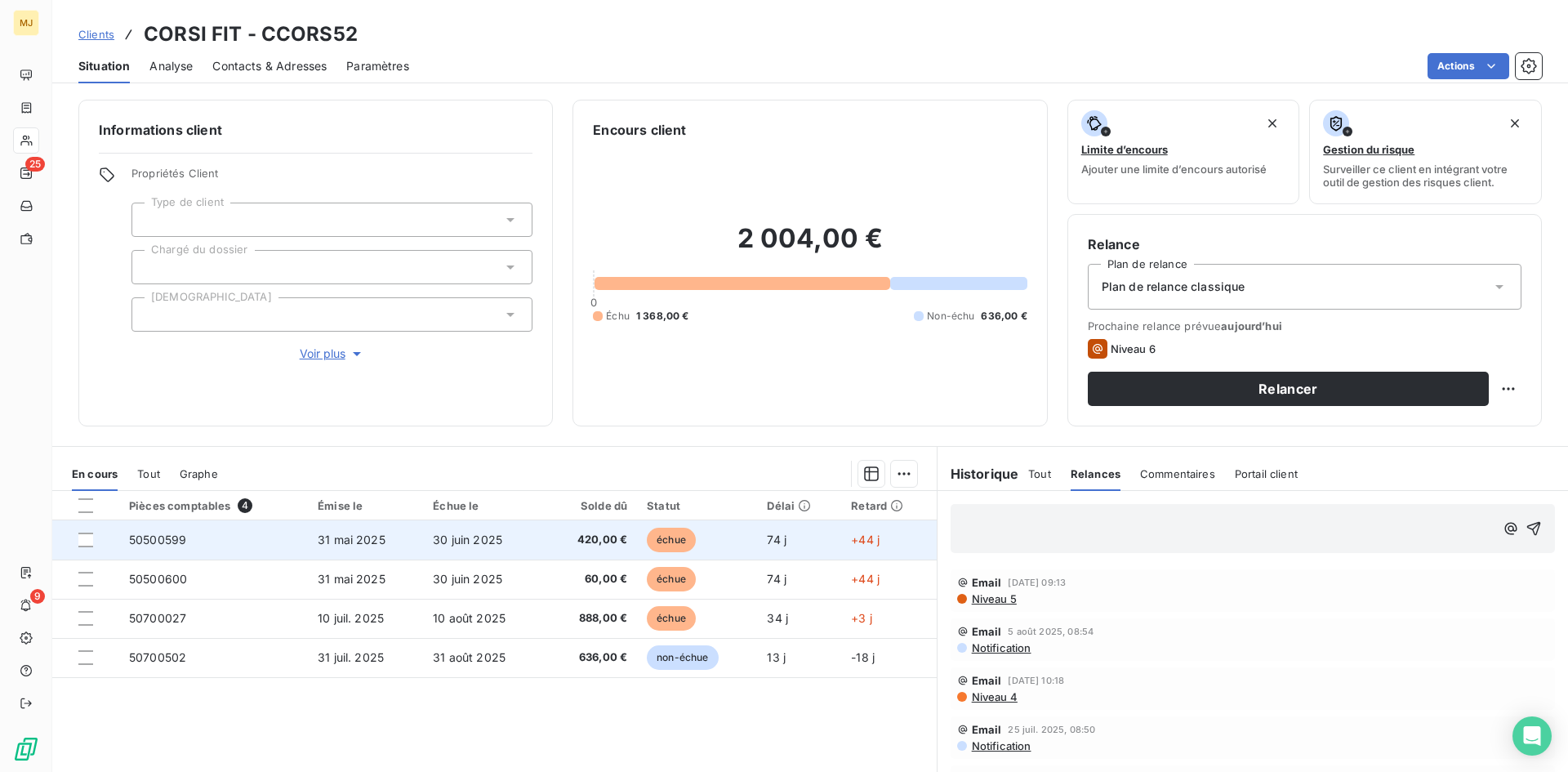
click at [182, 540] on span "50500599" at bounding box center [157, 540] width 57 height 14
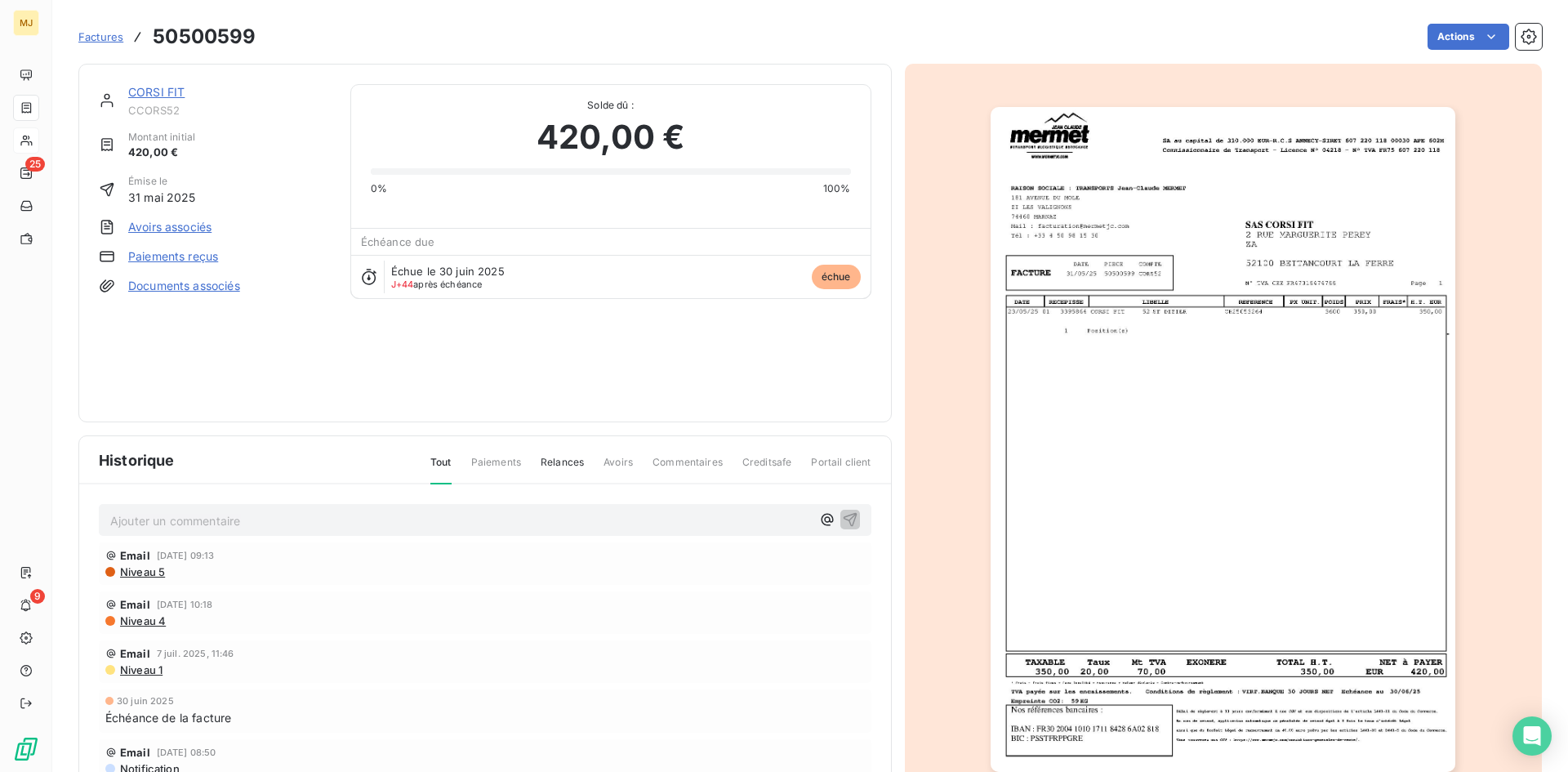
click at [503, 518] on p "Ajouter un commentaire ﻿" at bounding box center [460, 520] width 700 height 20
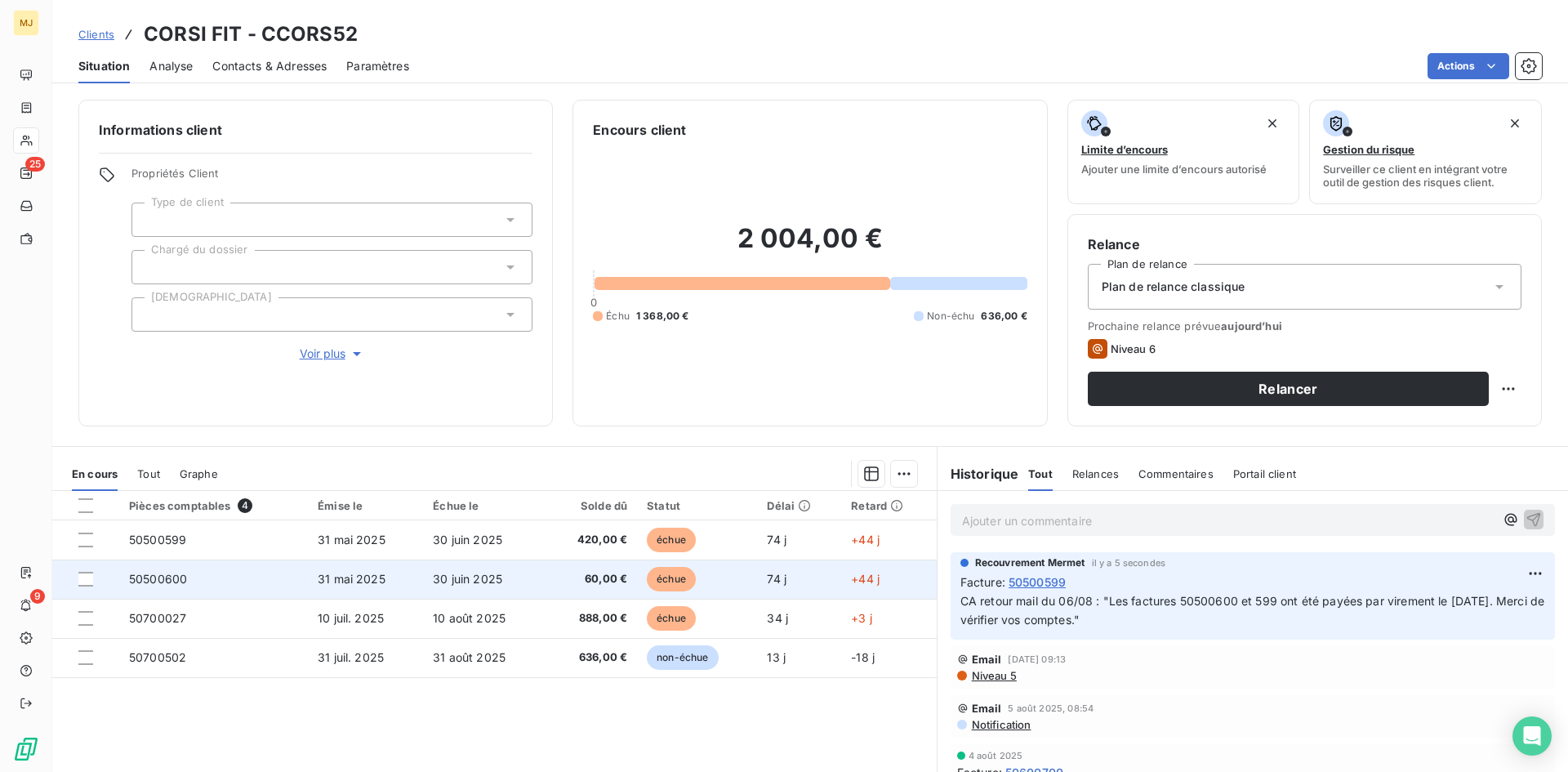
click at [169, 575] on span "50500600" at bounding box center [158, 578] width 58 height 14
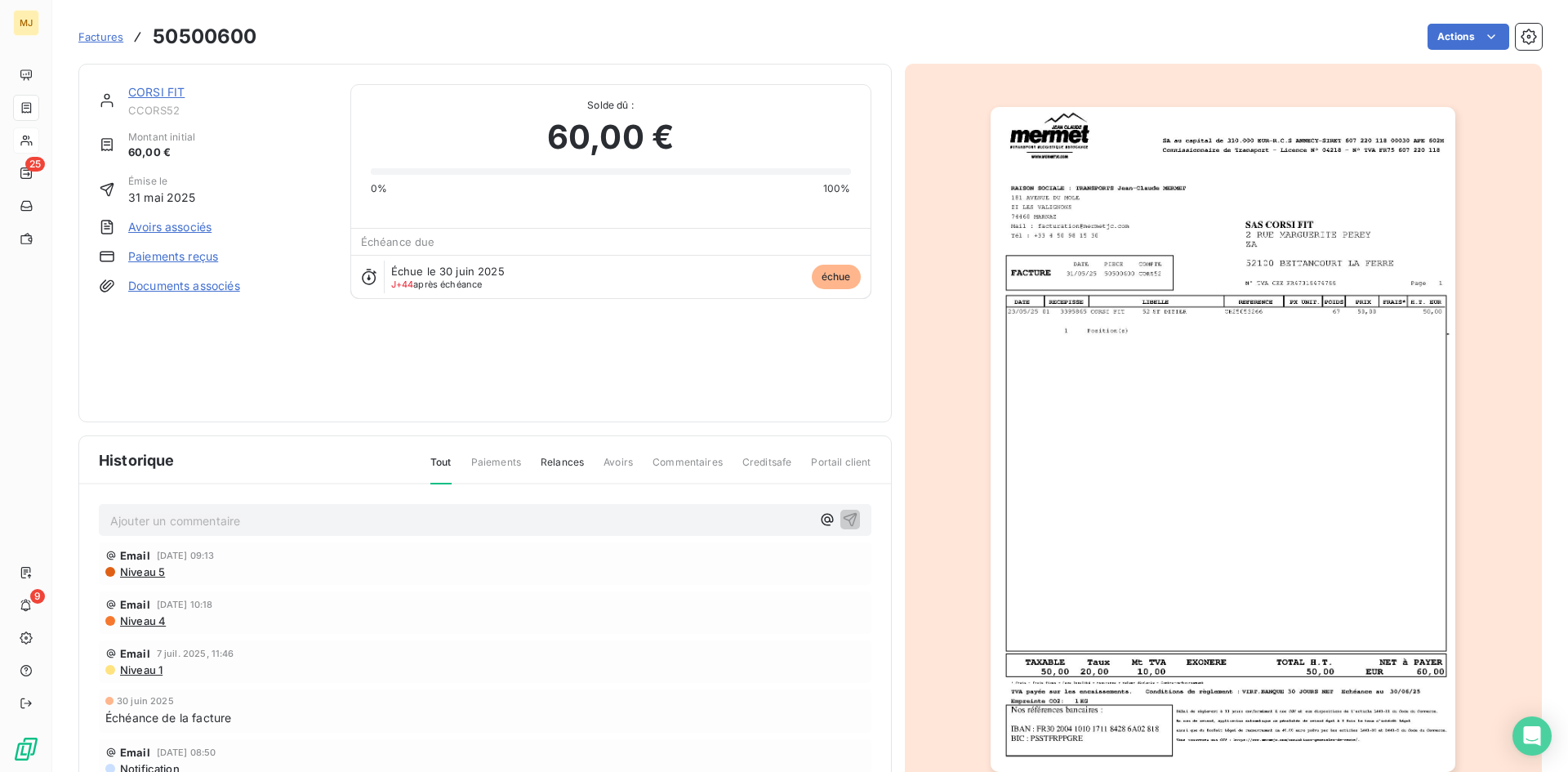
click at [320, 516] on p "Ajouter un commentaire ﻿" at bounding box center [460, 520] width 700 height 20
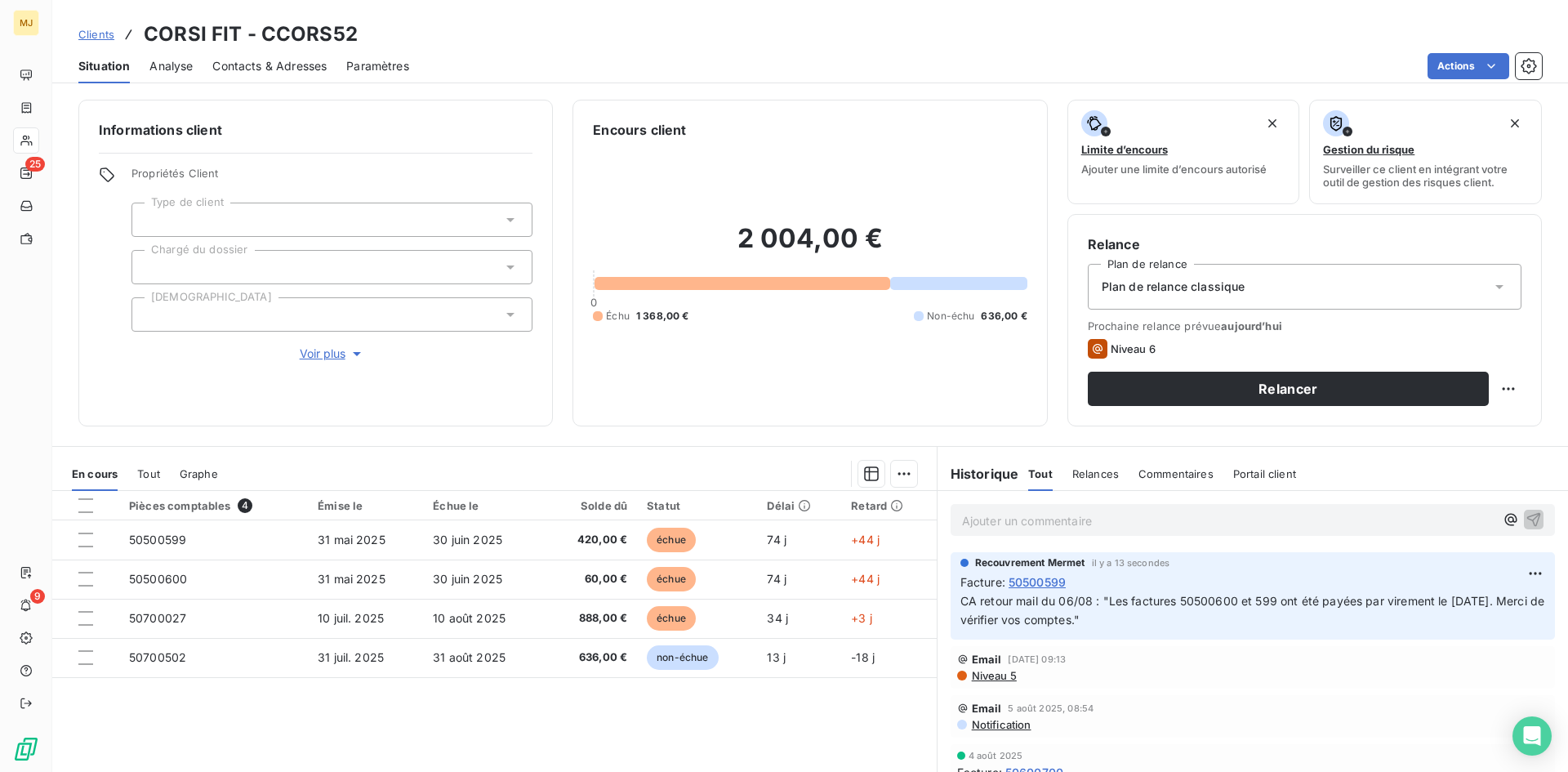
click at [1053, 523] on p "Ajouter un commentaire ﻿" at bounding box center [1228, 520] width 533 height 20
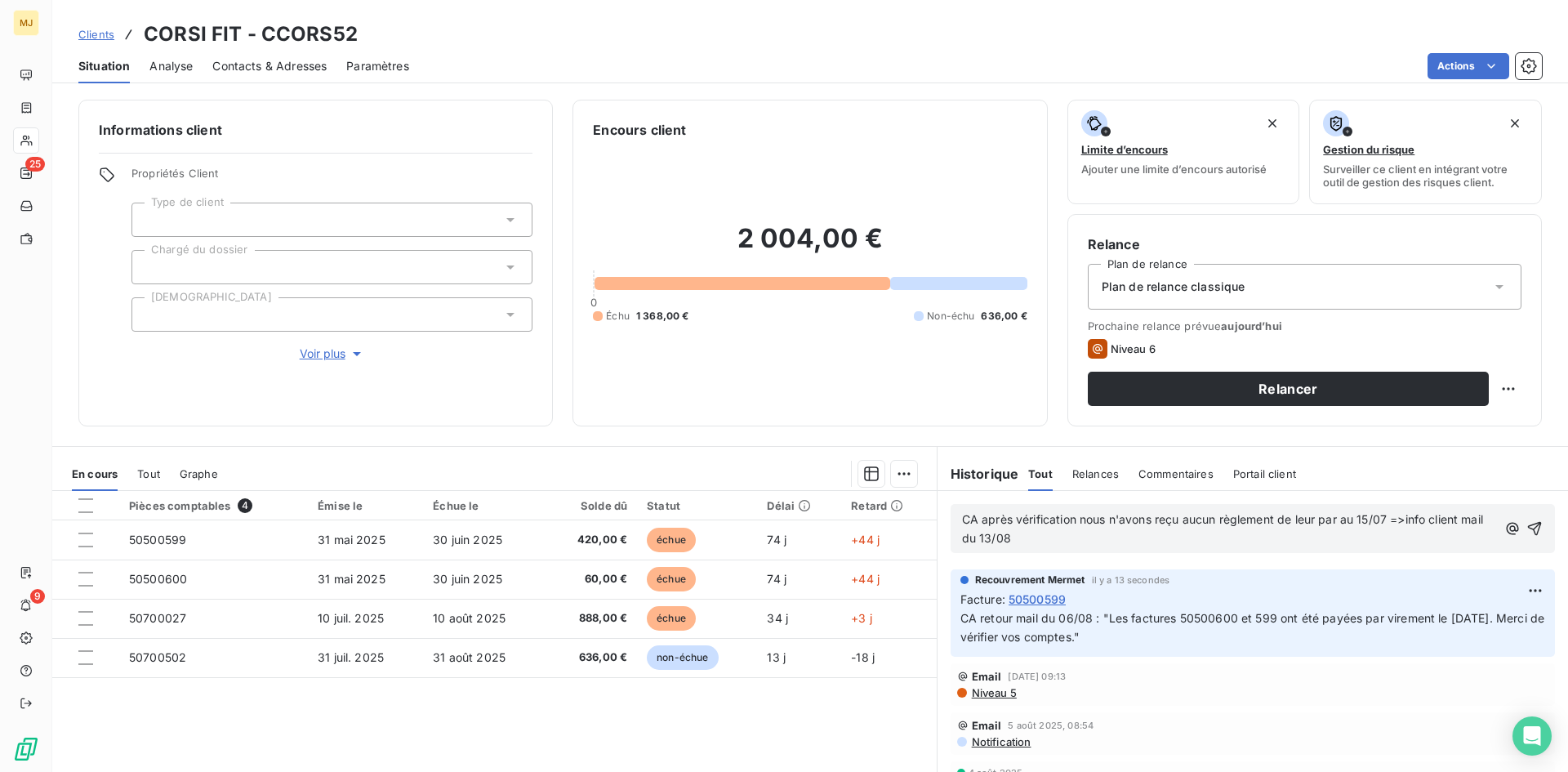
click at [1203, 540] on p "CA après vérification nous n'avons reçu aucun règlement de leur par au 15/07 =>…" at bounding box center [1229, 529] width 536 height 38
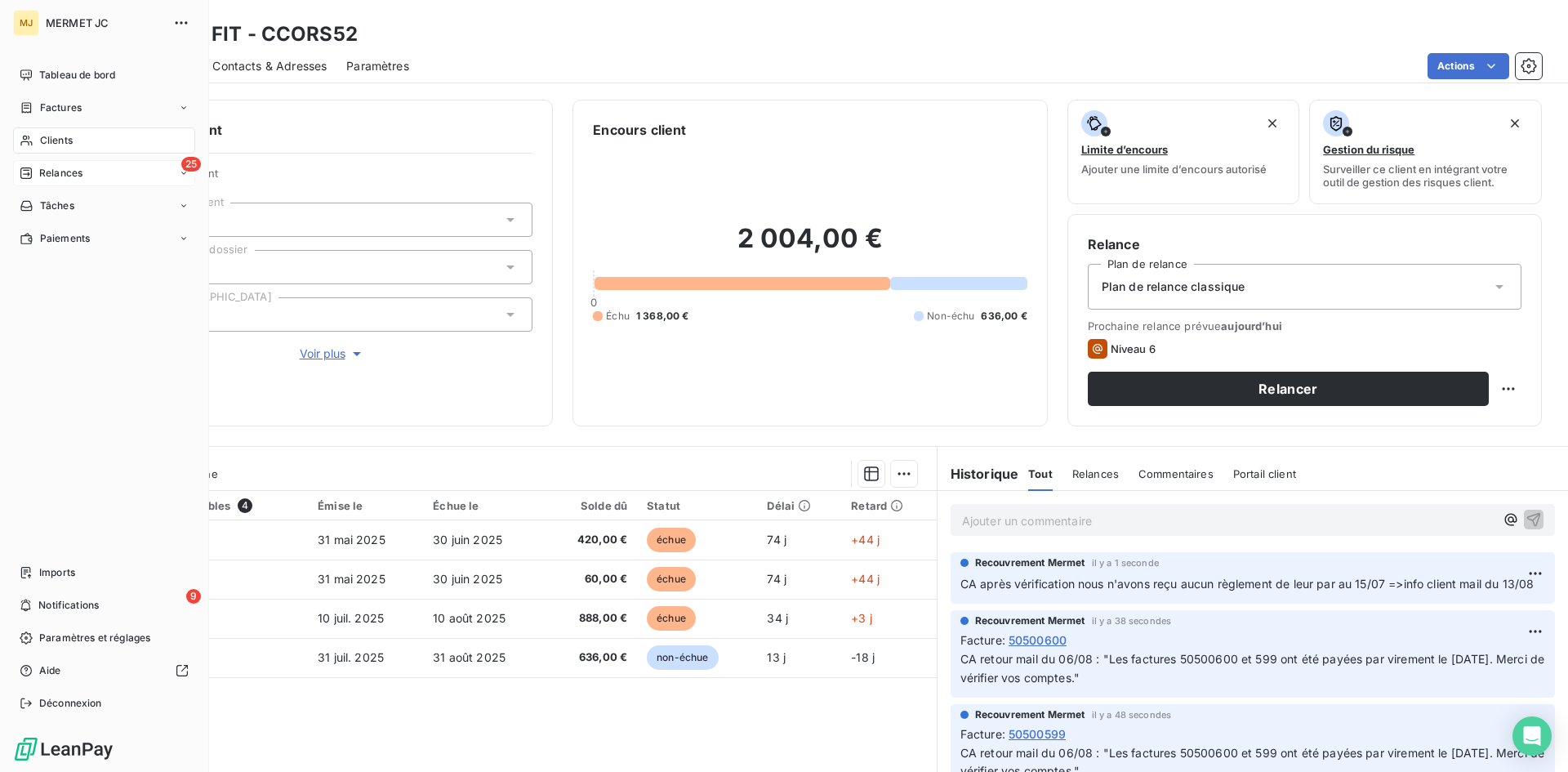
click at [70, 170] on span "Relances" at bounding box center [60, 172] width 44 height 15
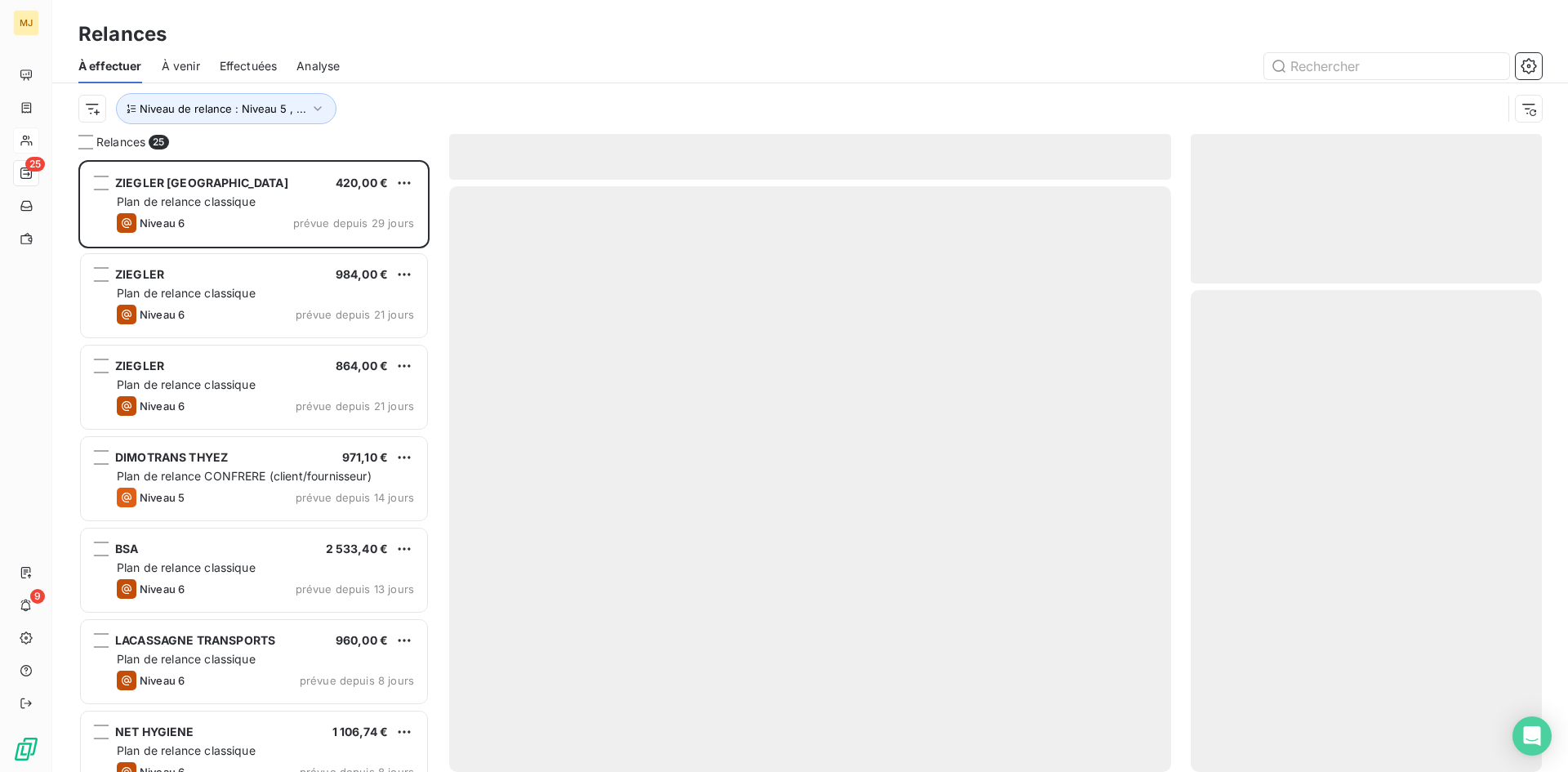
scroll to position [600, 339]
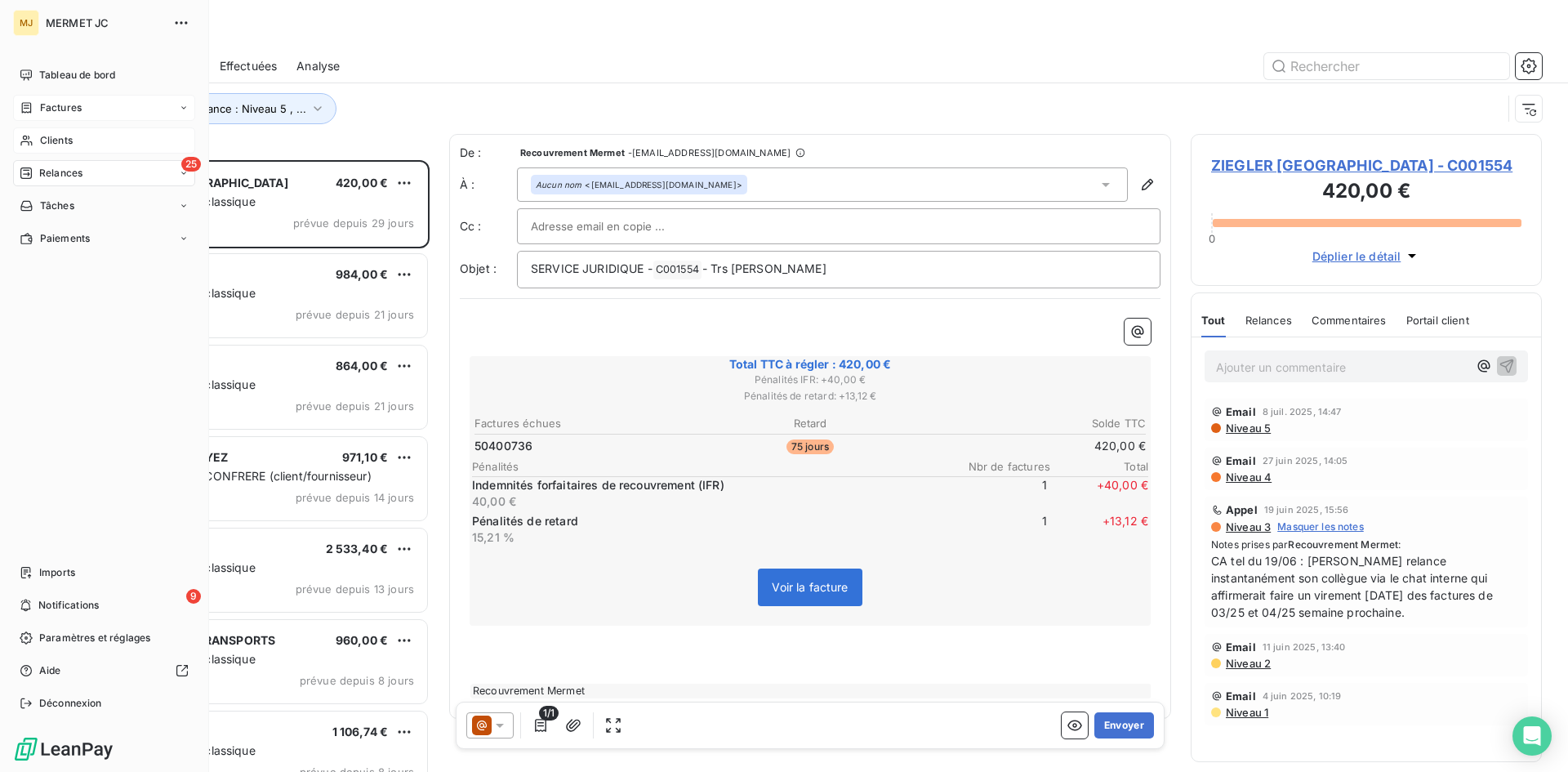
click at [90, 109] on div "Factures" at bounding box center [104, 108] width 182 height 26
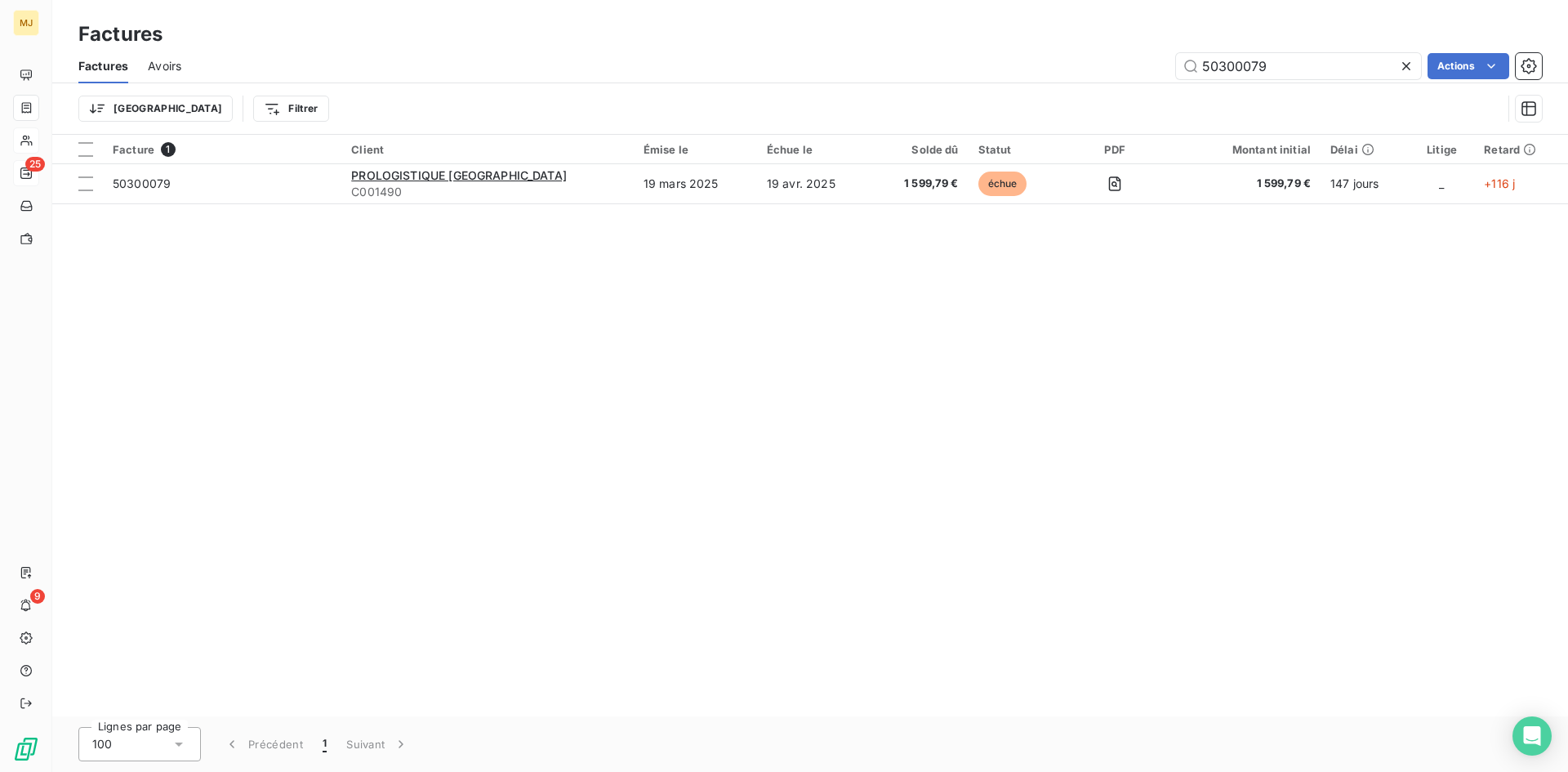
drag, startPoint x: 1277, startPoint y: 61, endPoint x: 1069, endPoint y: 67, distance: 208.1
click at [1069, 67] on div "50300079 Actions" at bounding box center [871, 66] width 1340 height 26
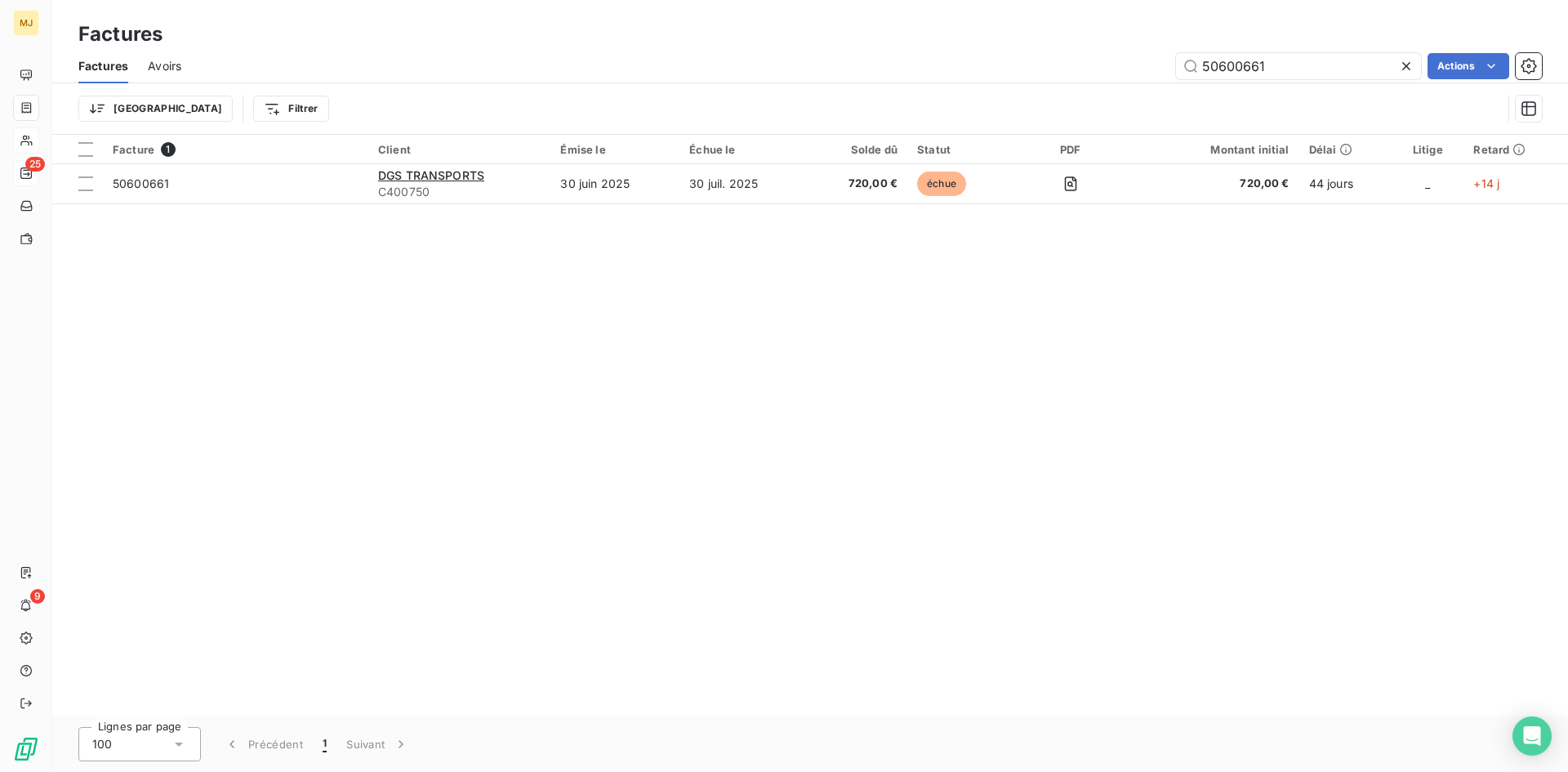
type input "50600661"
